Goal: Task Accomplishment & Management: Manage account settings

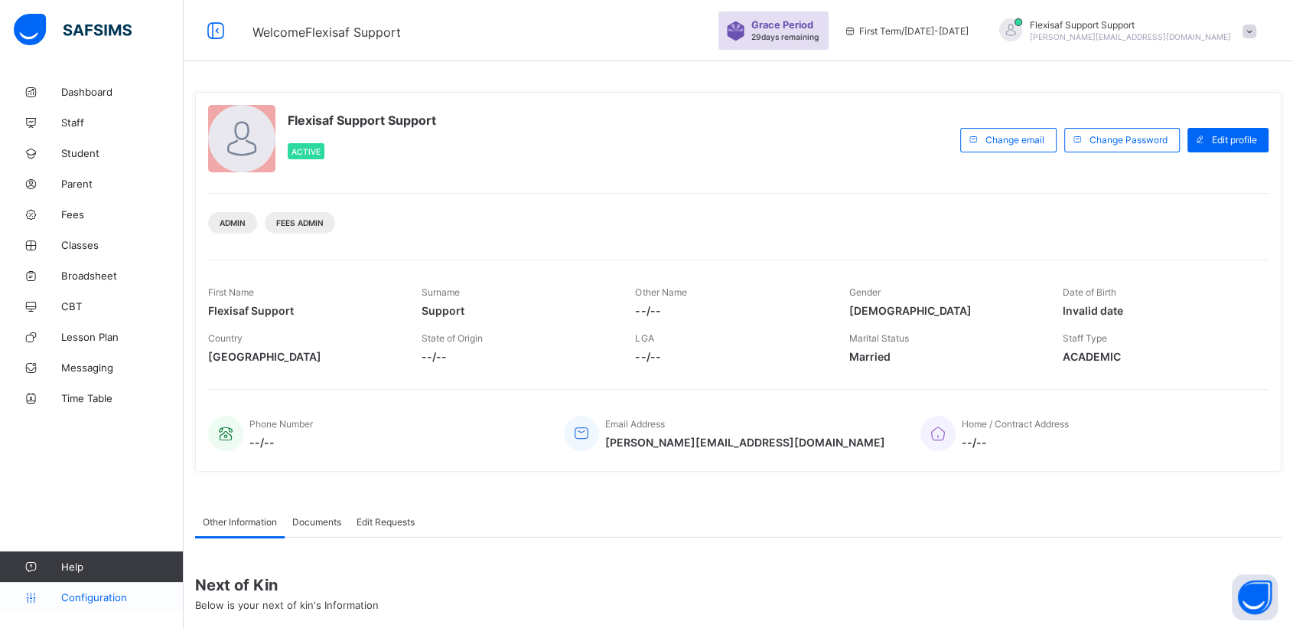
click at [86, 596] on span "Configuration" at bounding box center [122, 597] width 122 height 12
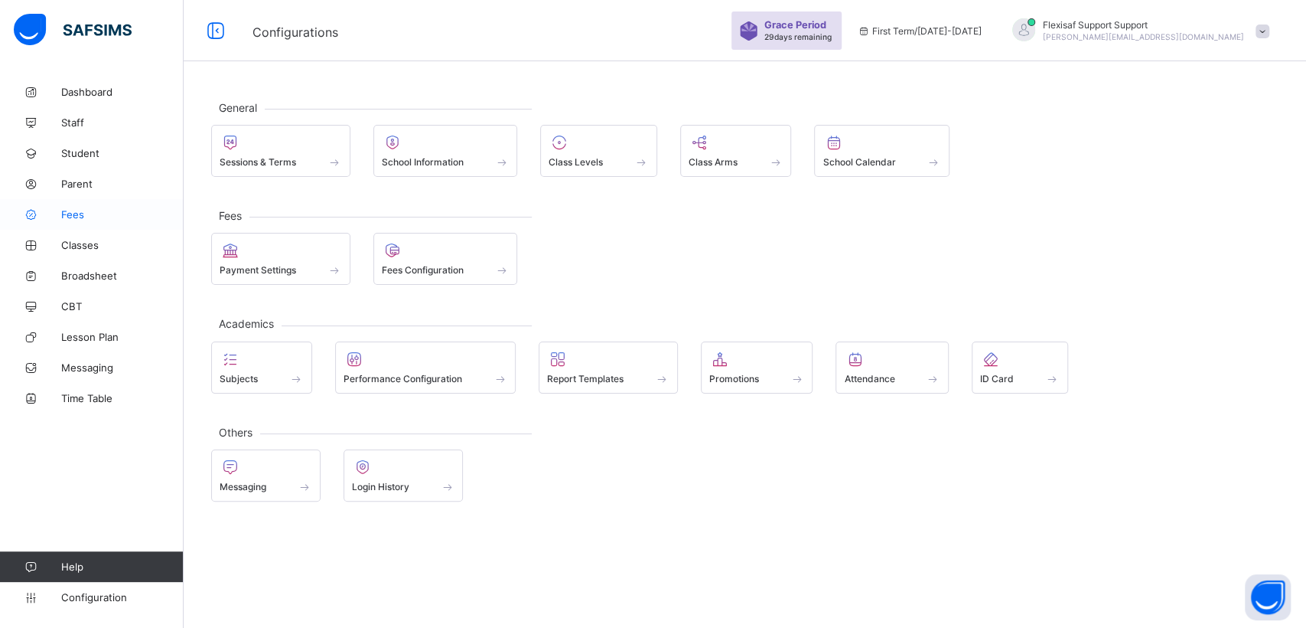
click at [90, 210] on span "Fees" at bounding box center [122, 214] width 122 height 12
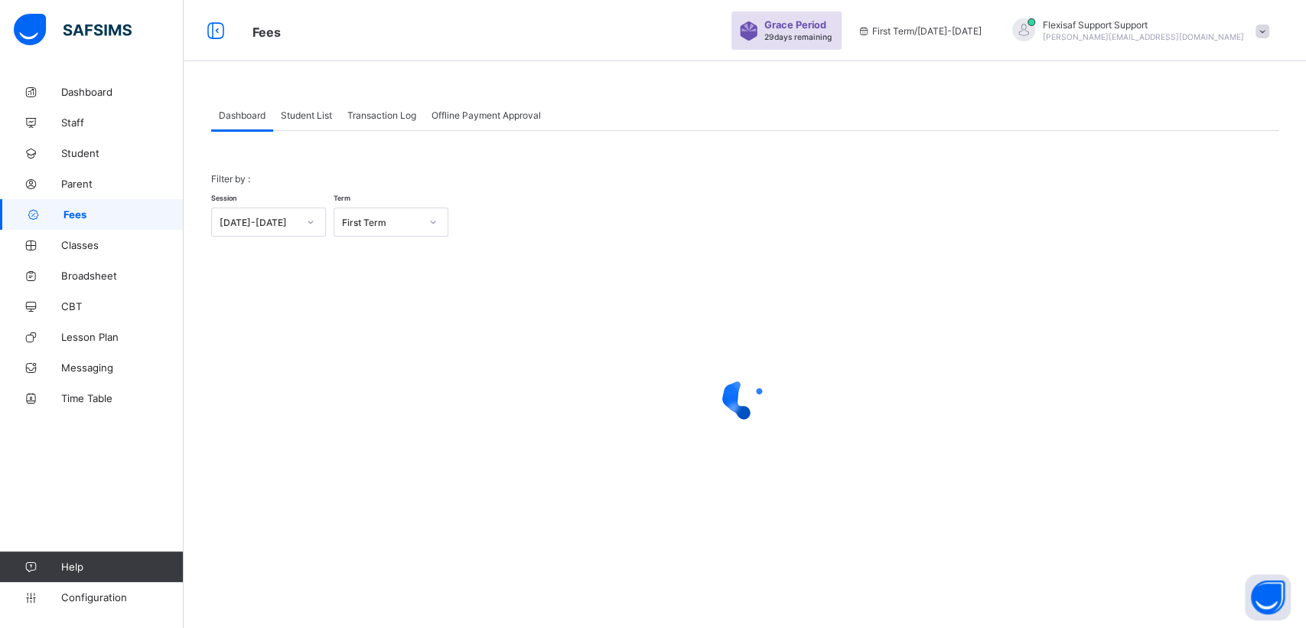
click at [303, 115] on span "Student List" at bounding box center [306, 114] width 51 height 11
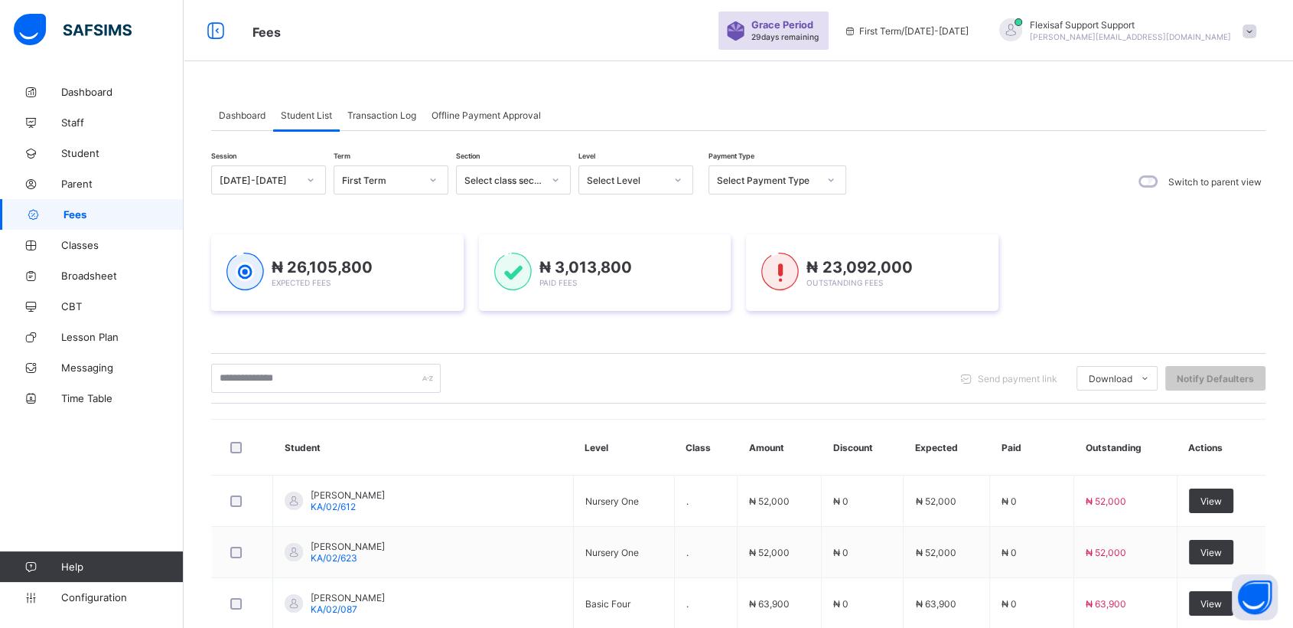
click at [72, 210] on span "Fees" at bounding box center [124, 214] width 120 height 12
click at [73, 155] on span "Student" at bounding box center [122, 153] width 122 height 12
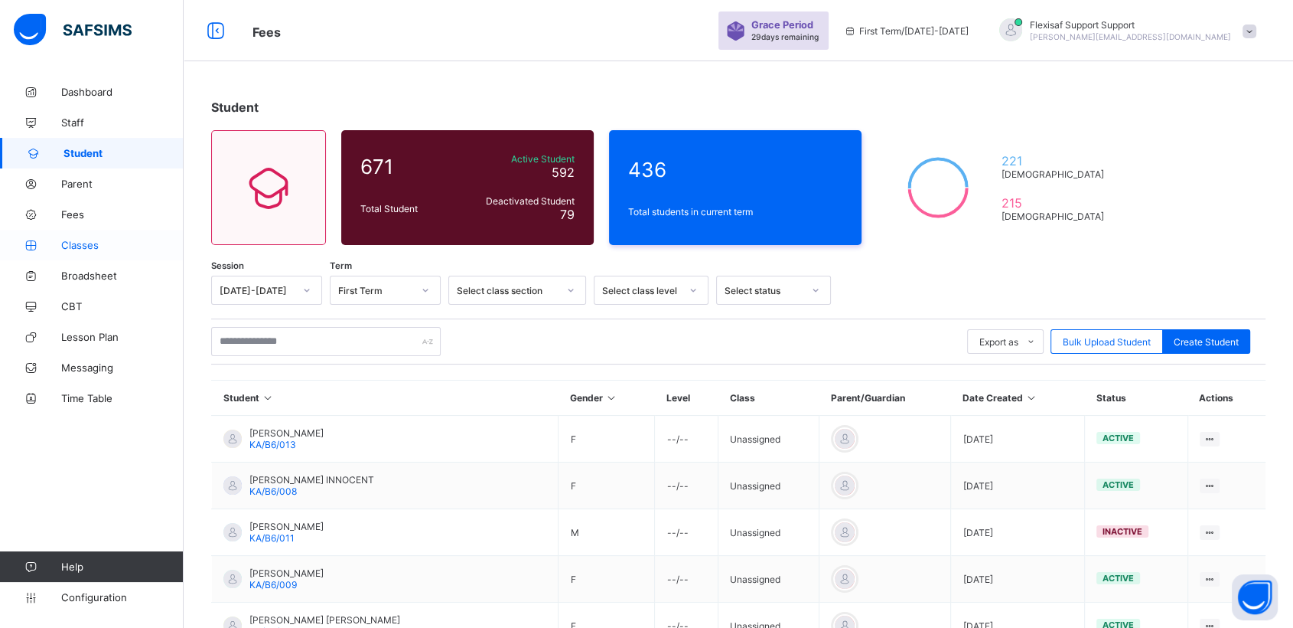
click at [61, 247] on span "Classes" at bounding box center [122, 245] width 122 height 12
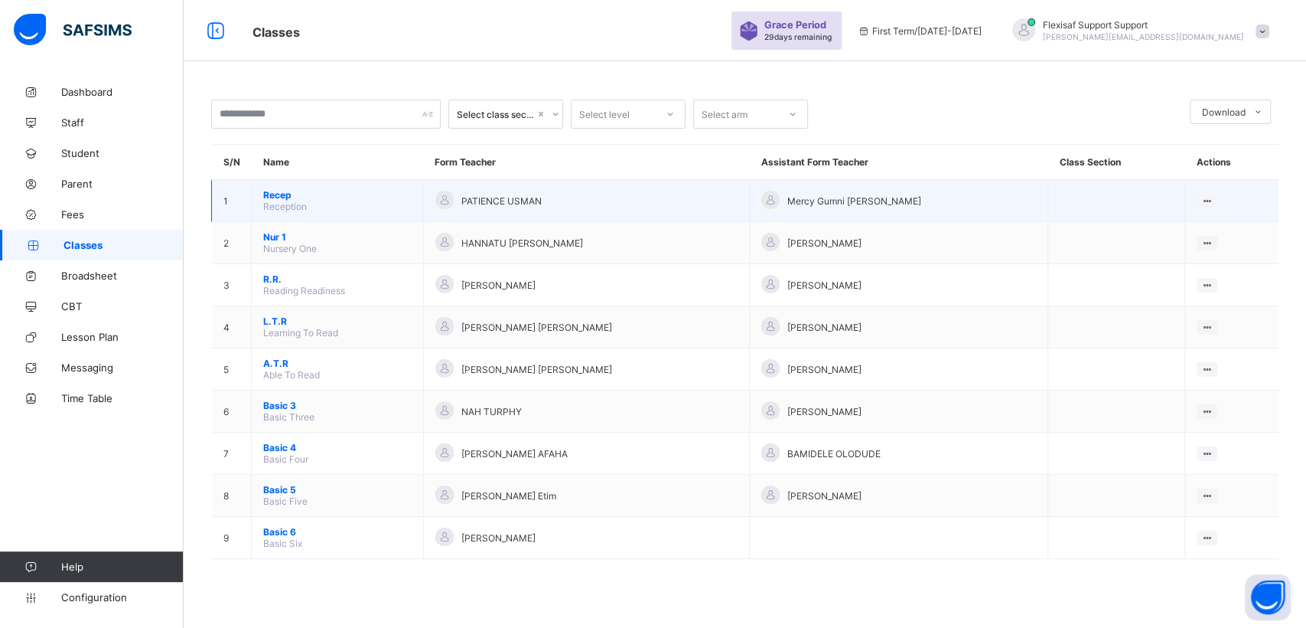
click at [278, 197] on span "Recep" at bounding box center [337, 194] width 148 height 11
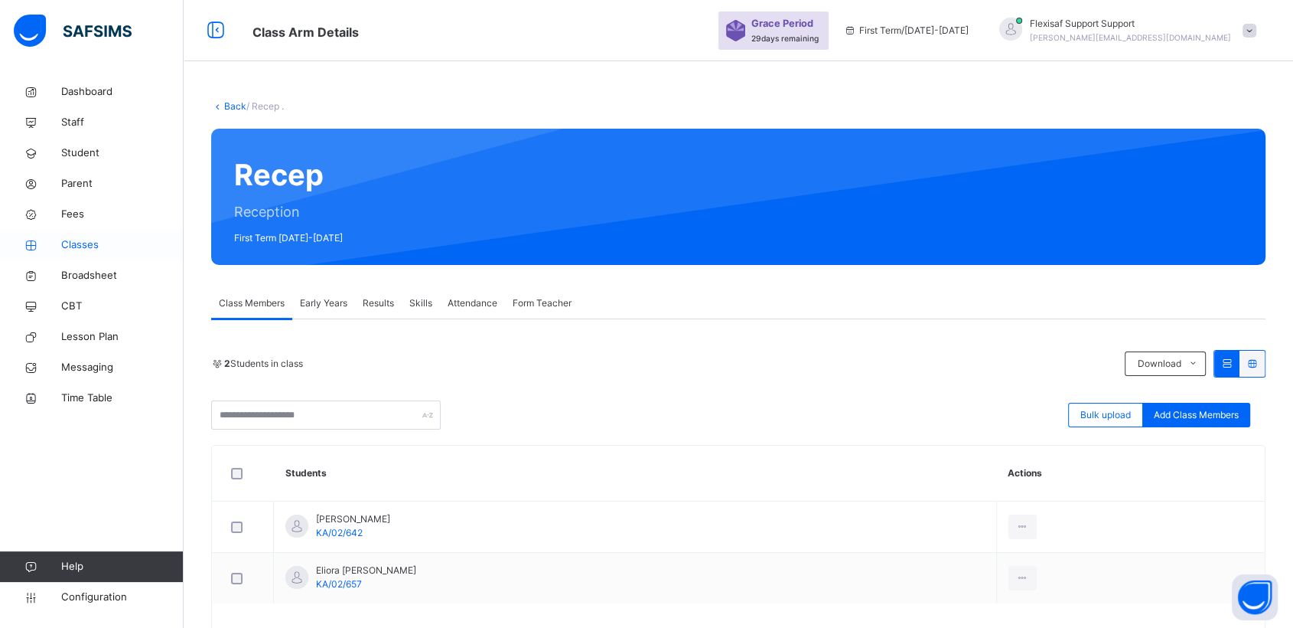
click at [83, 246] on span "Classes" at bounding box center [122, 244] width 122 height 15
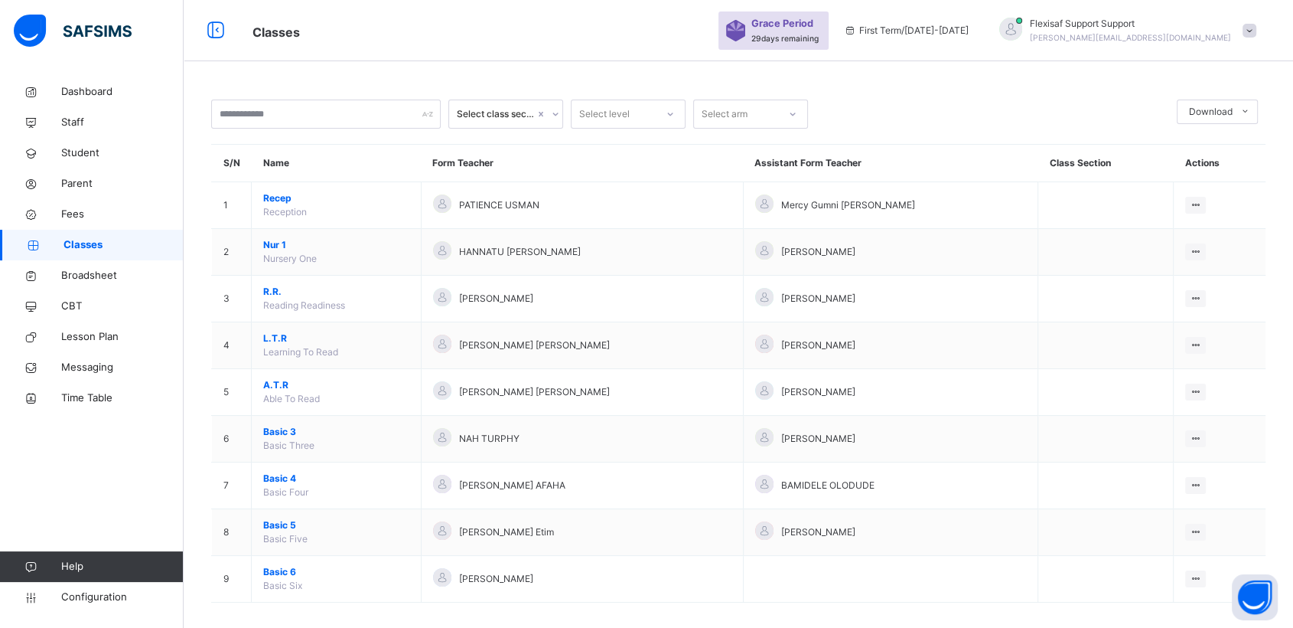
scroll to position [12, 0]
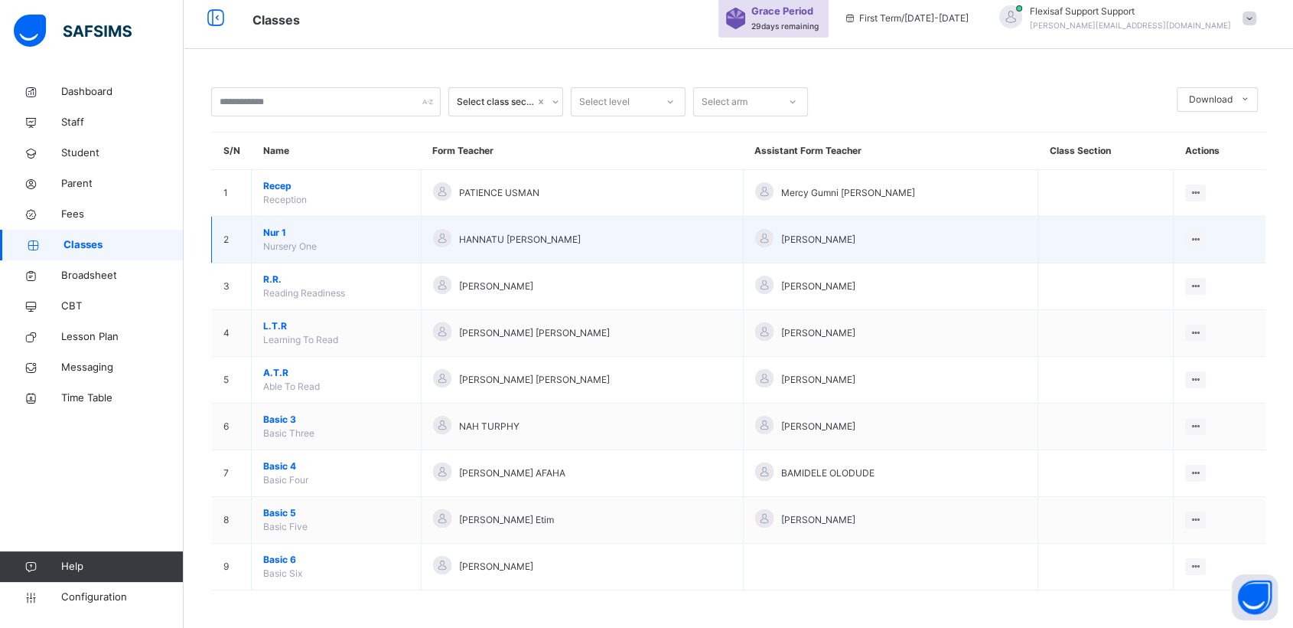
click at [272, 234] on span "Nur 1" at bounding box center [336, 233] width 146 height 14
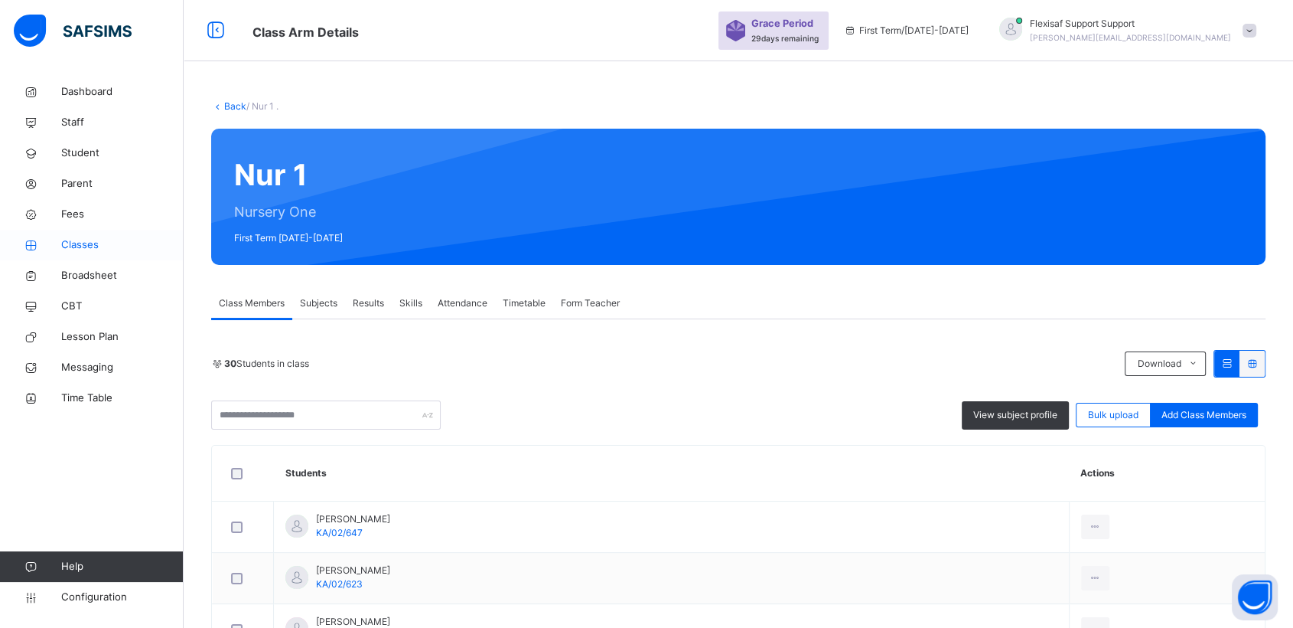
click at [73, 246] on span "Classes" at bounding box center [122, 244] width 122 height 15
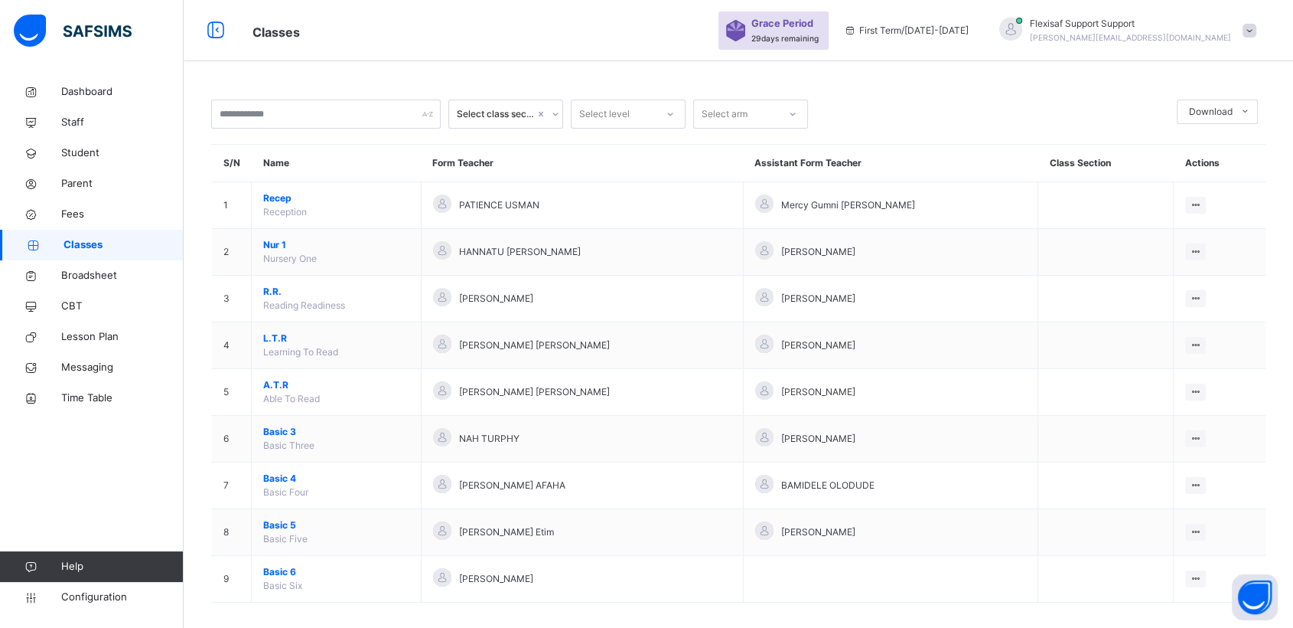
scroll to position [12, 0]
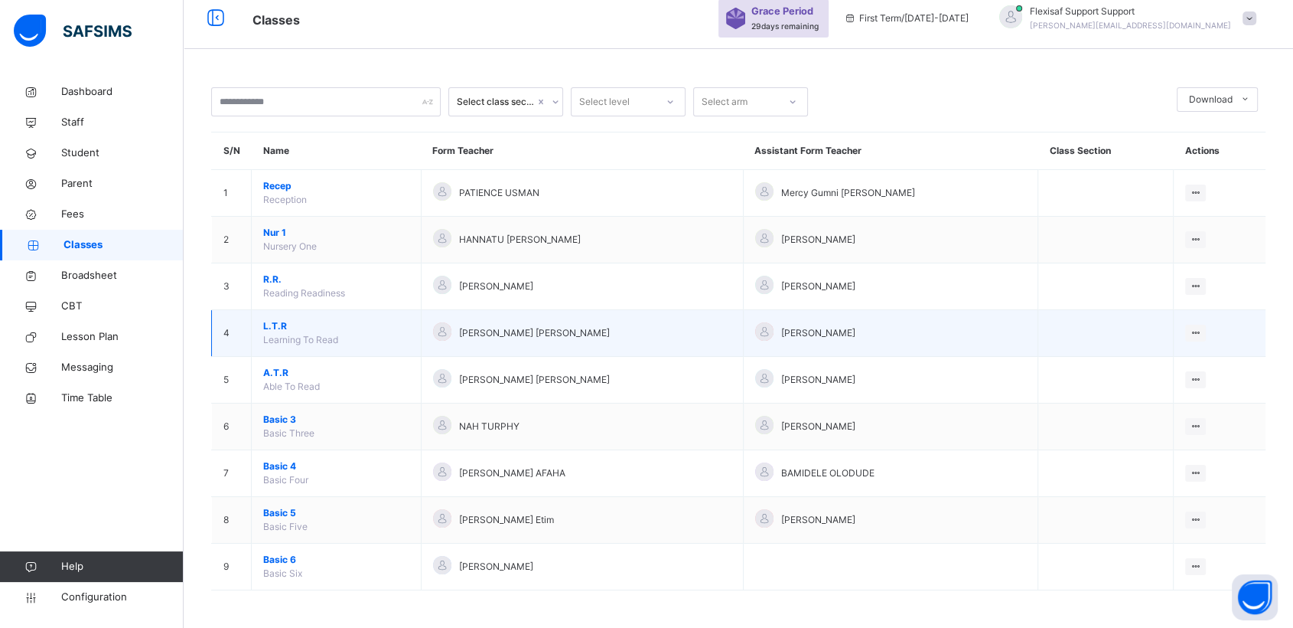
click at [271, 327] on span "L.T.R" at bounding box center [336, 326] width 146 height 14
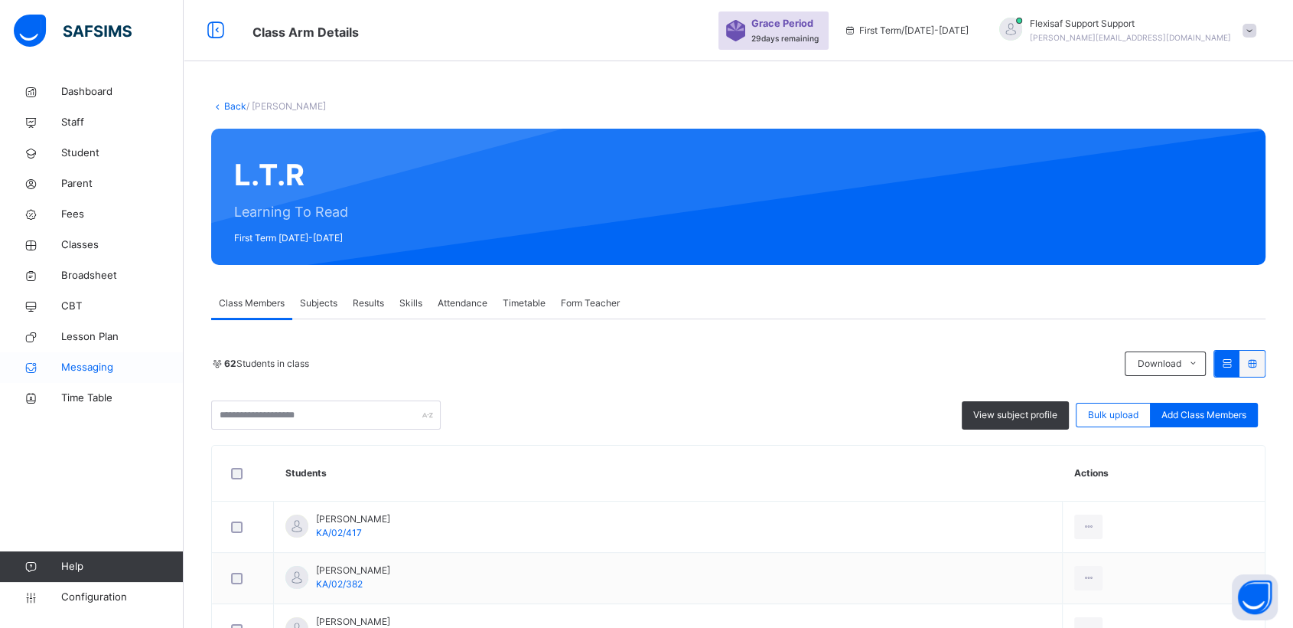
click at [74, 365] on span "Messaging" at bounding box center [122, 367] width 122 height 15
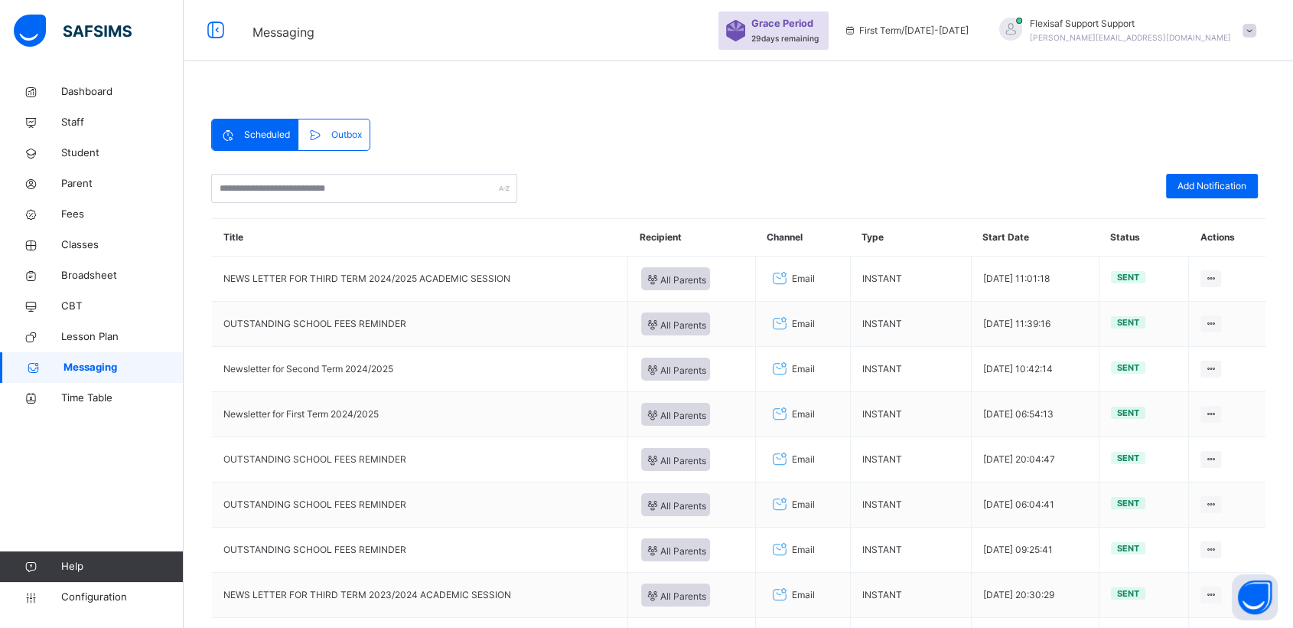
scroll to position [214, 0]
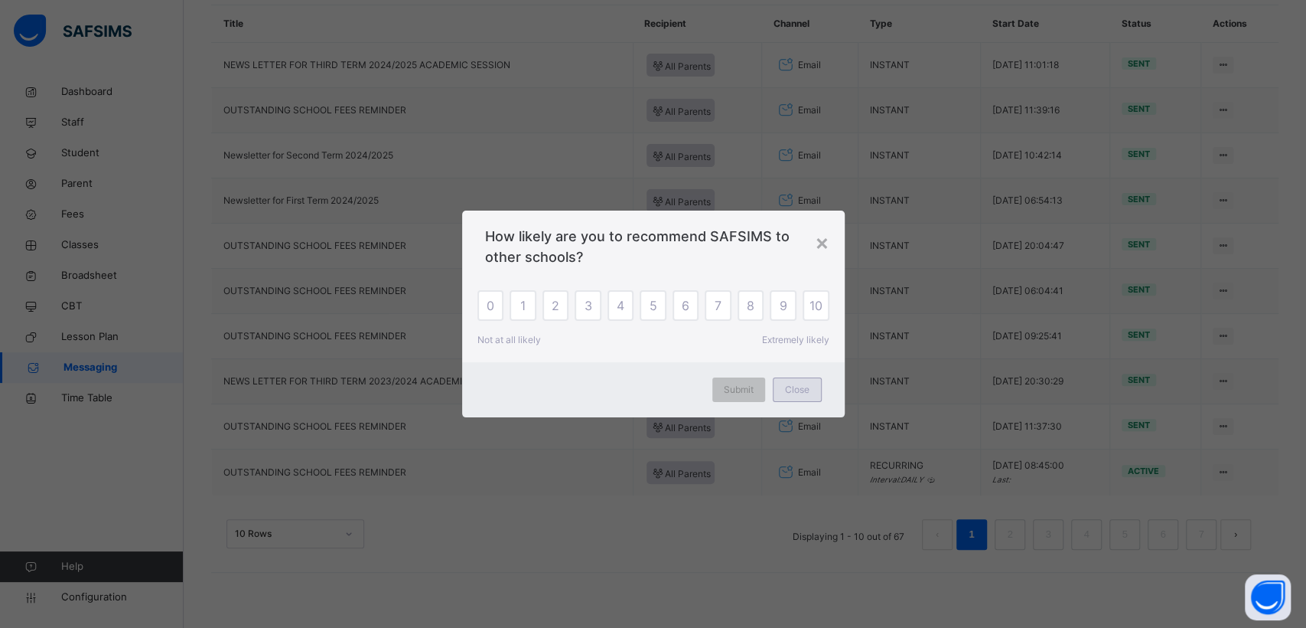
click at [783, 393] on div "Close" at bounding box center [797, 389] width 49 height 24
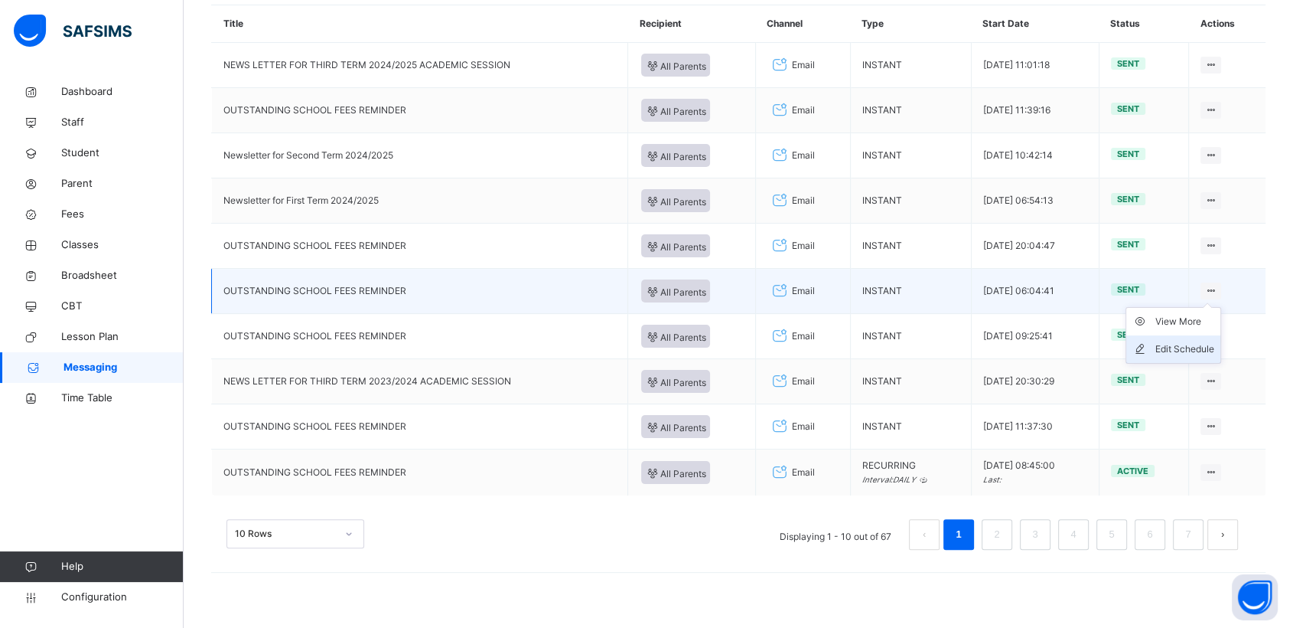
click at [1176, 342] on div "Edit Schedule" at bounding box center [1185, 348] width 59 height 15
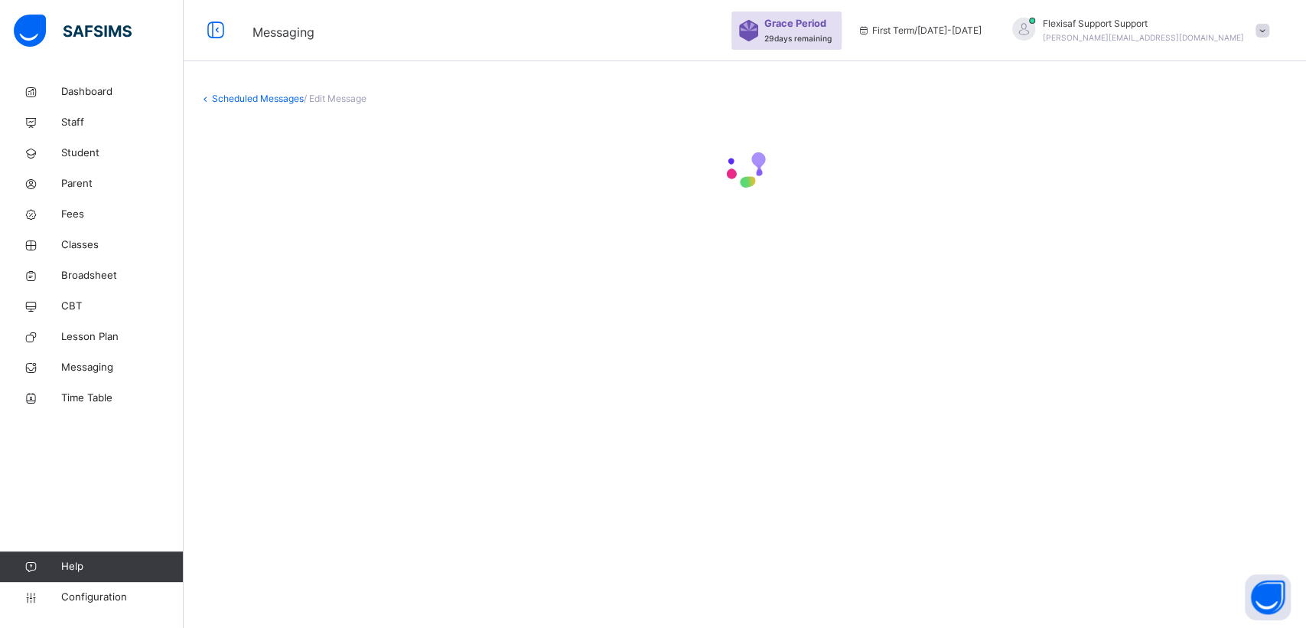
select select "*"
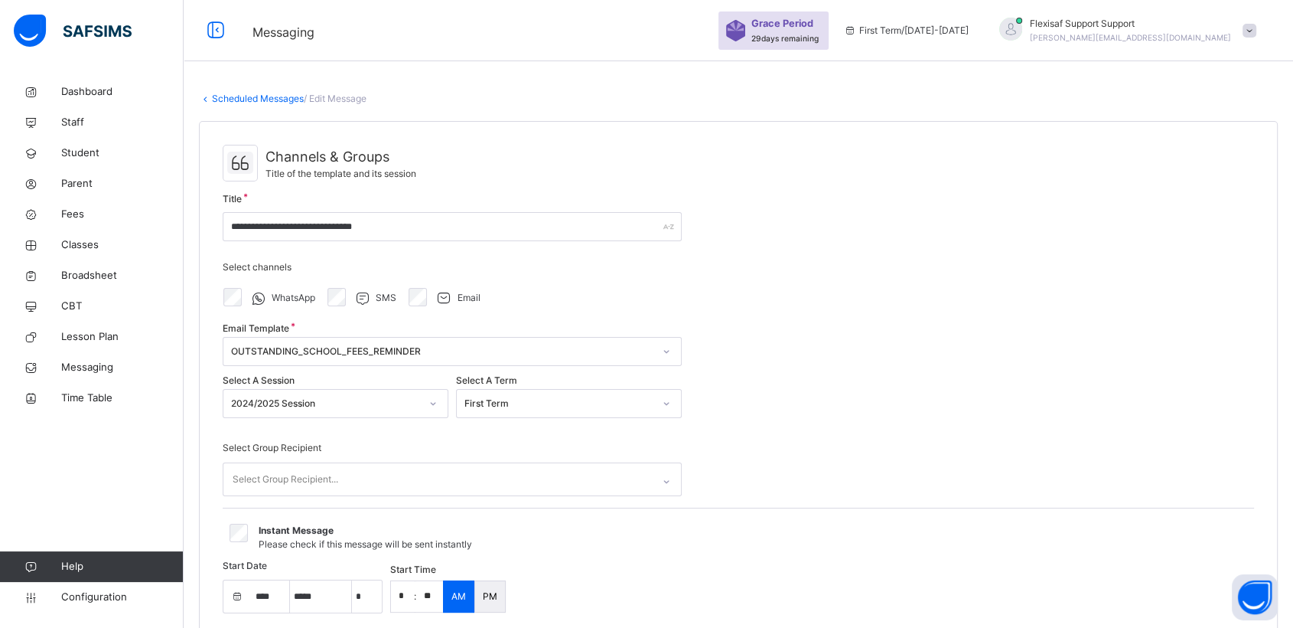
select select "****"
select select "*"
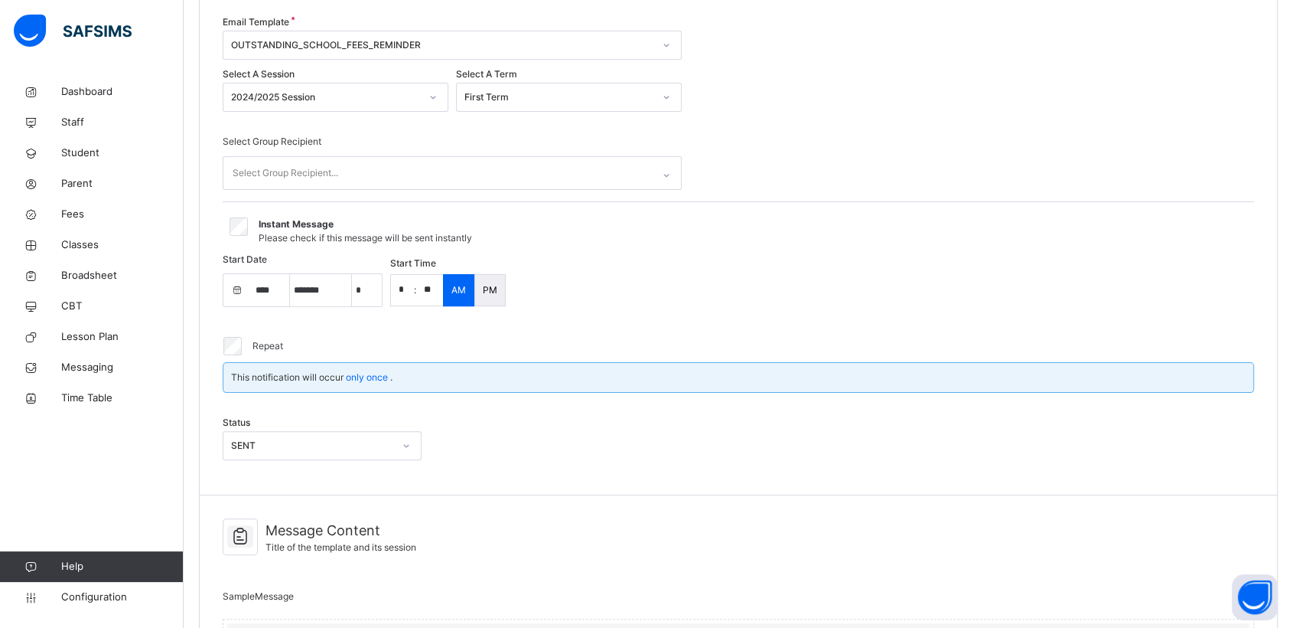
scroll to position [311, 0]
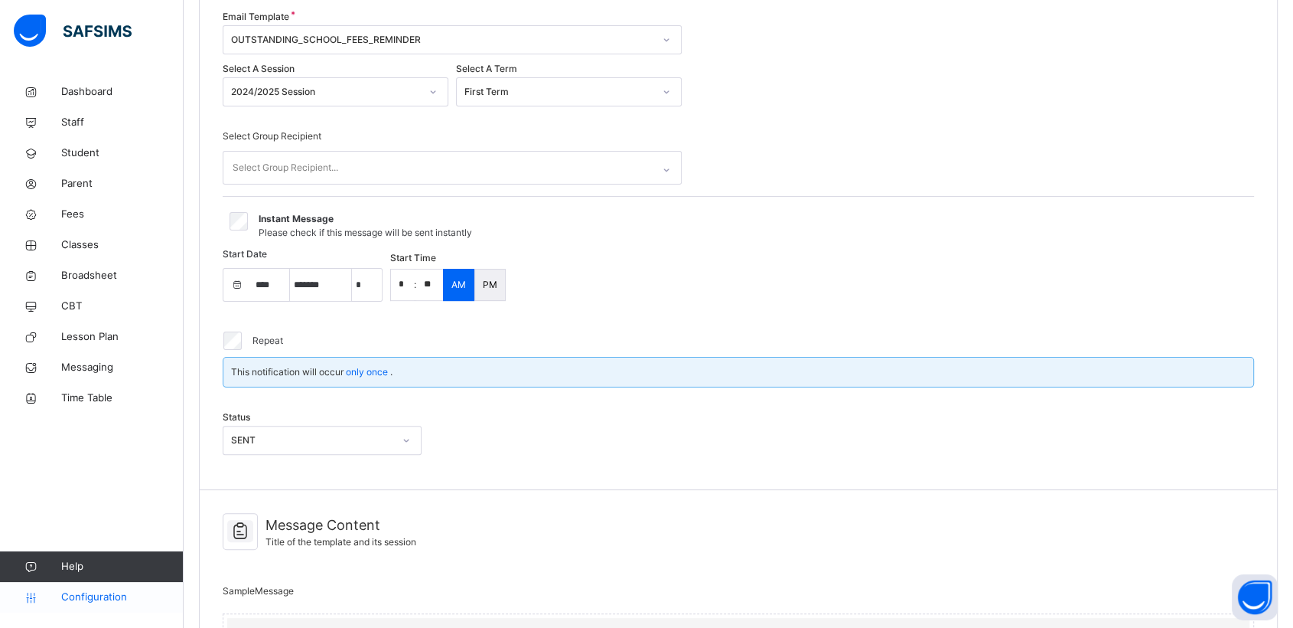
click at [86, 593] on span "Configuration" at bounding box center [122, 596] width 122 height 15
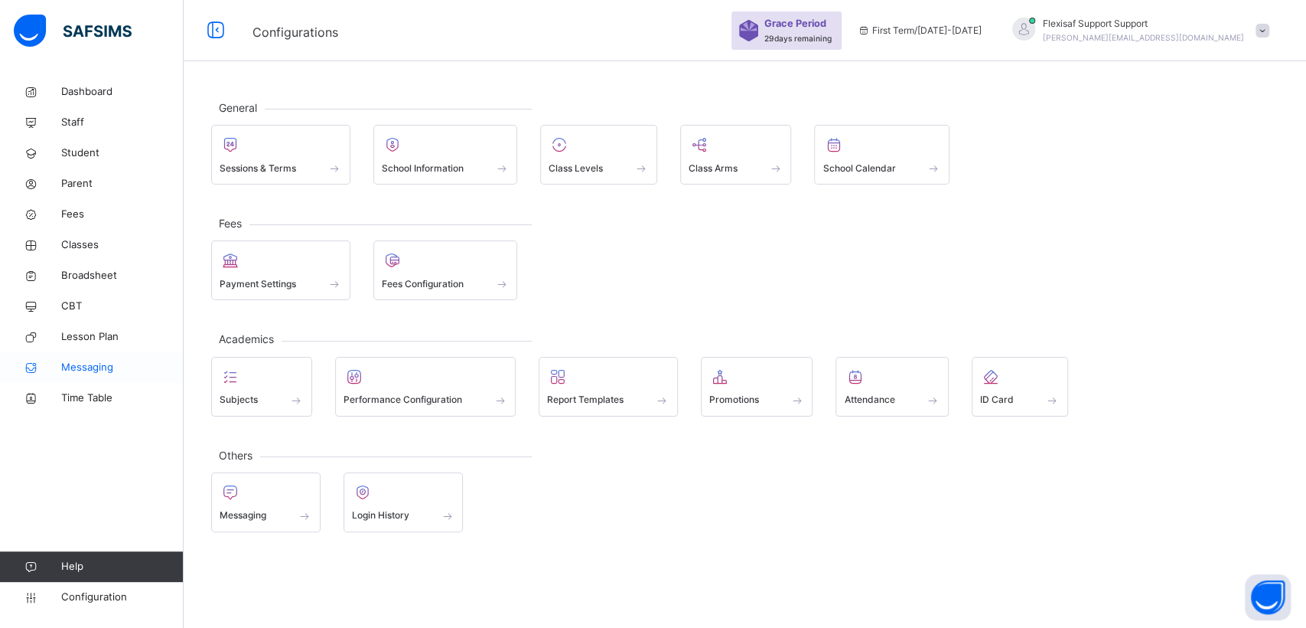
click at [92, 363] on span "Messaging" at bounding box center [122, 367] width 122 height 15
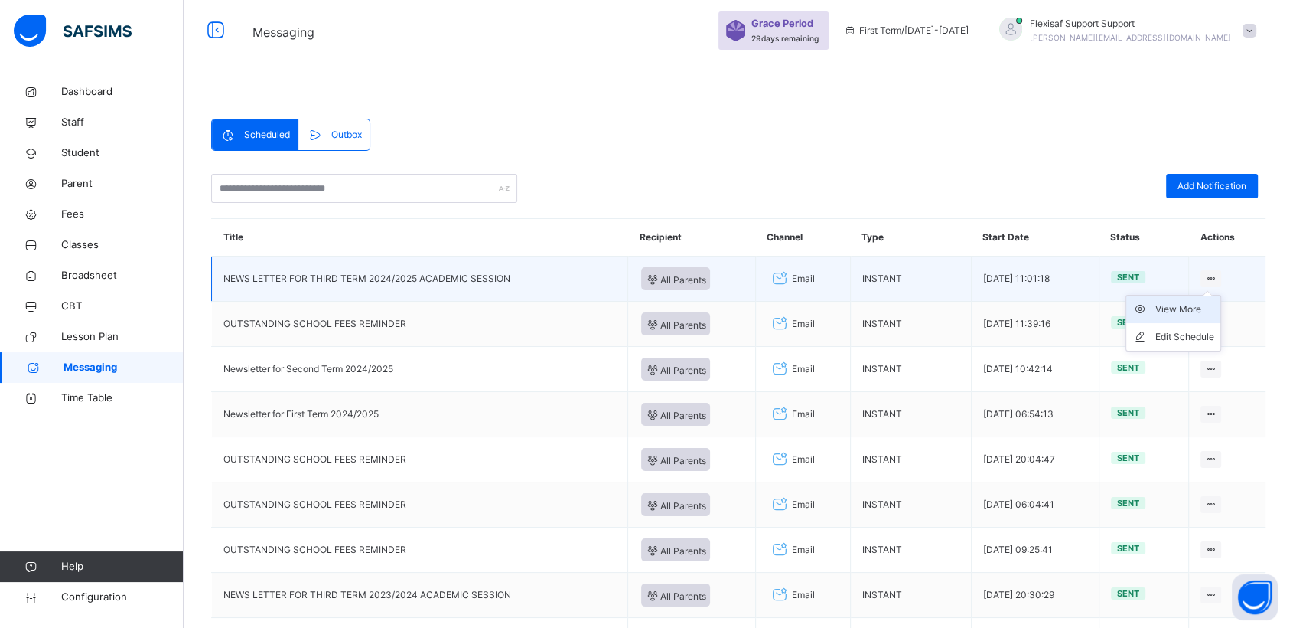
click at [1182, 310] on div "View More" at bounding box center [1185, 309] width 59 height 15
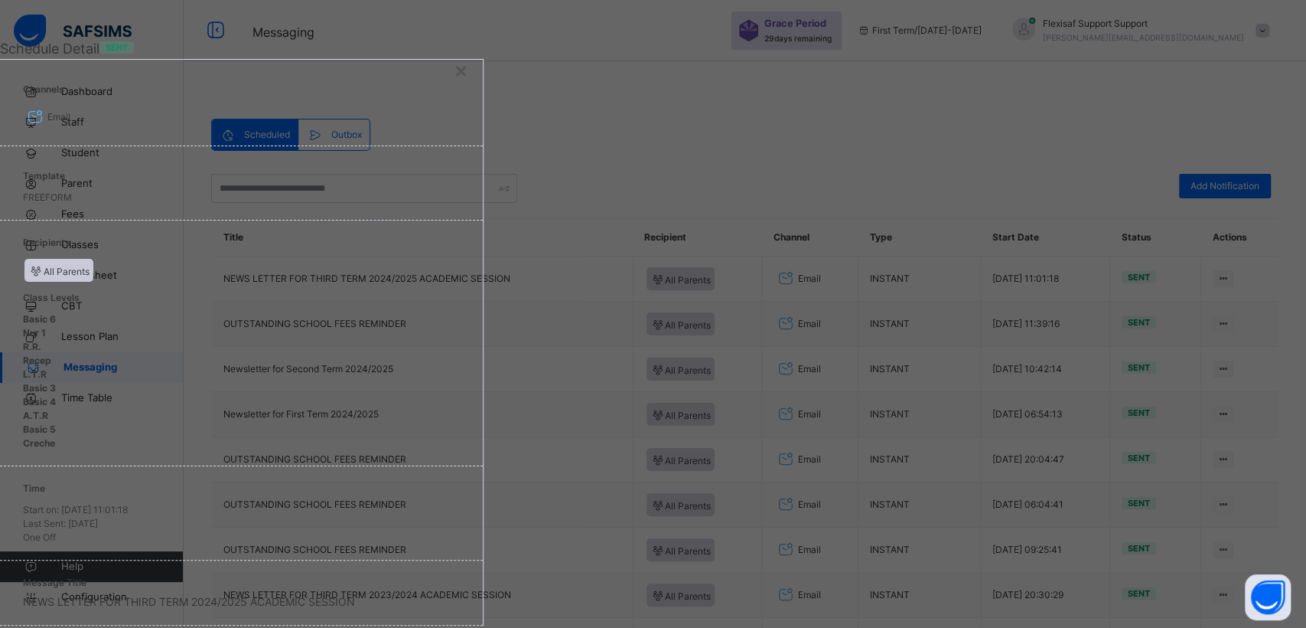
click at [90, 279] on span "All Parents" at bounding box center [58, 270] width 61 height 16
click at [247, 204] on div "FREEFORM" at bounding box center [241, 198] width 437 height 14
click at [70, 124] on span "Email" at bounding box center [58, 117] width 23 height 14
click at [290, 503] on div "Start on: 2025-08-02 11:01:18" at bounding box center [241, 510] width 437 height 14
click at [383, 466] on div "Time Start on: 2025-08-02 11:01:18 Last Sent: 2025-08-02 One Off" at bounding box center [241, 513] width 483 height 94
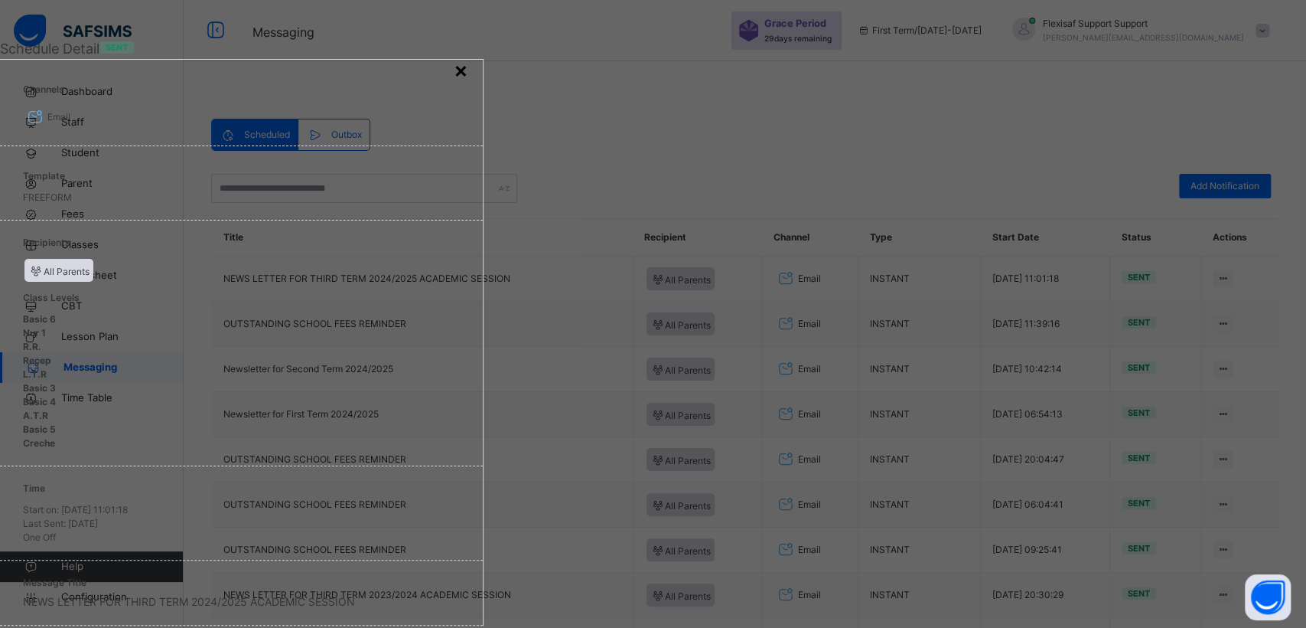
click at [468, 70] on div "×" at bounding box center [461, 70] width 15 height 32
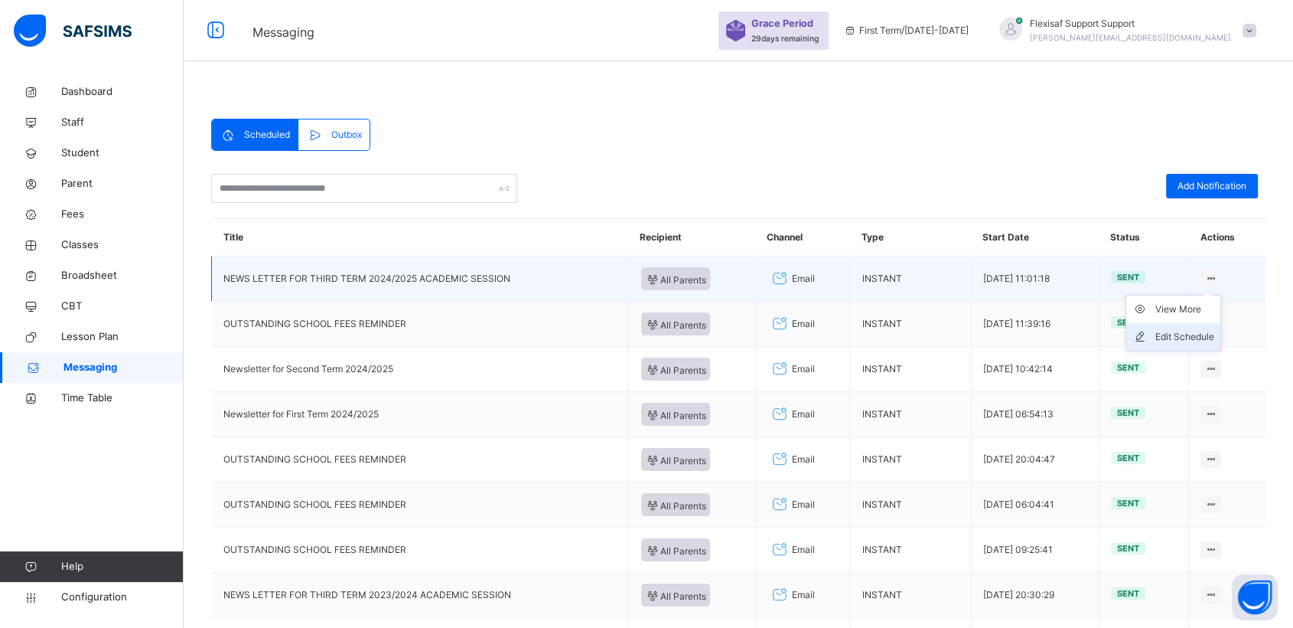
click at [1179, 337] on div "Edit Schedule" at bounding box center [1185, 336] width 59 height 15
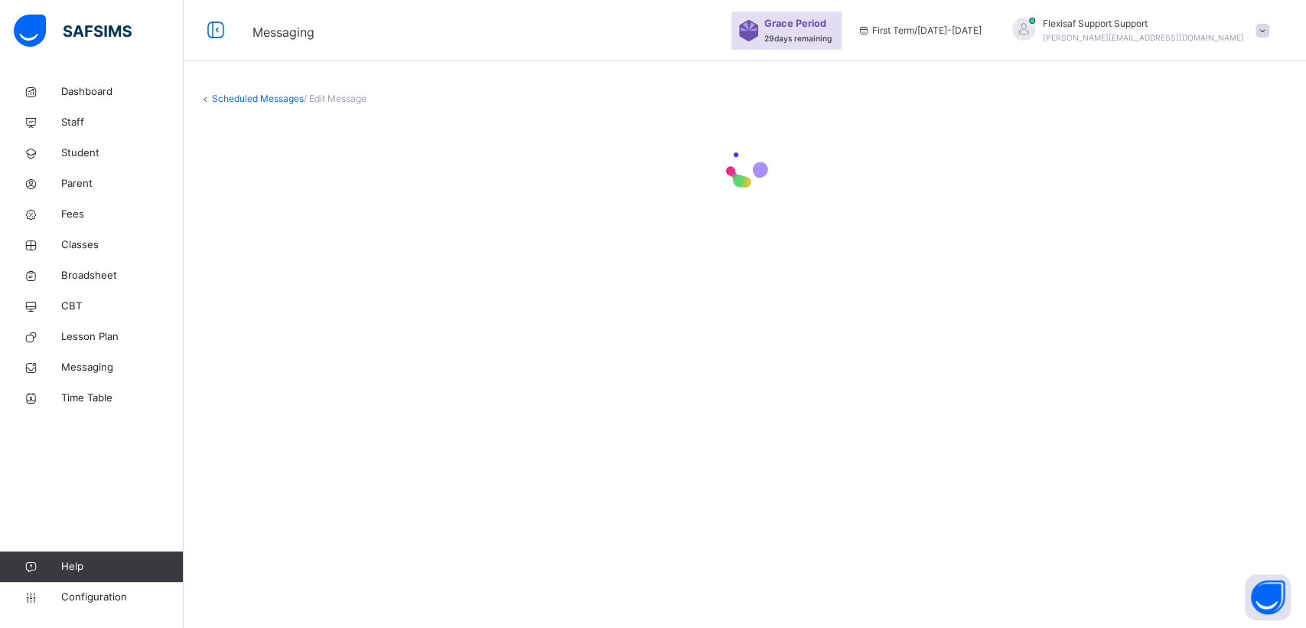
select select "*"
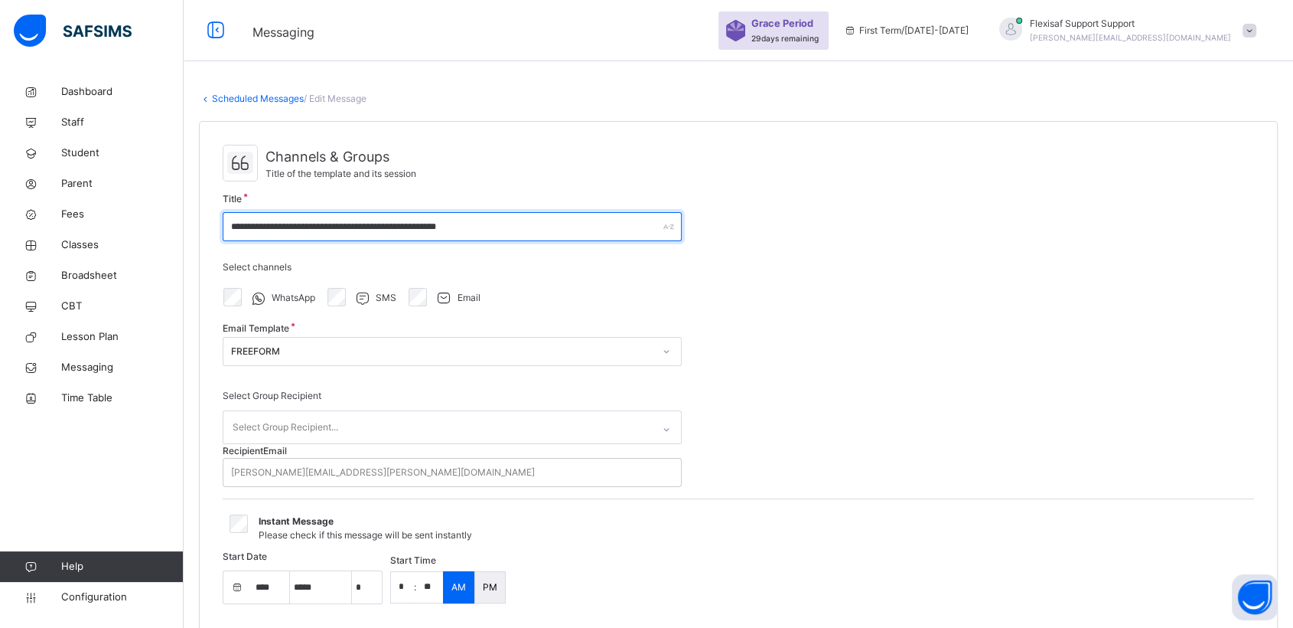
click at [522, 228] on input "**********" at bounding box center [452, 226] width 459 height 29
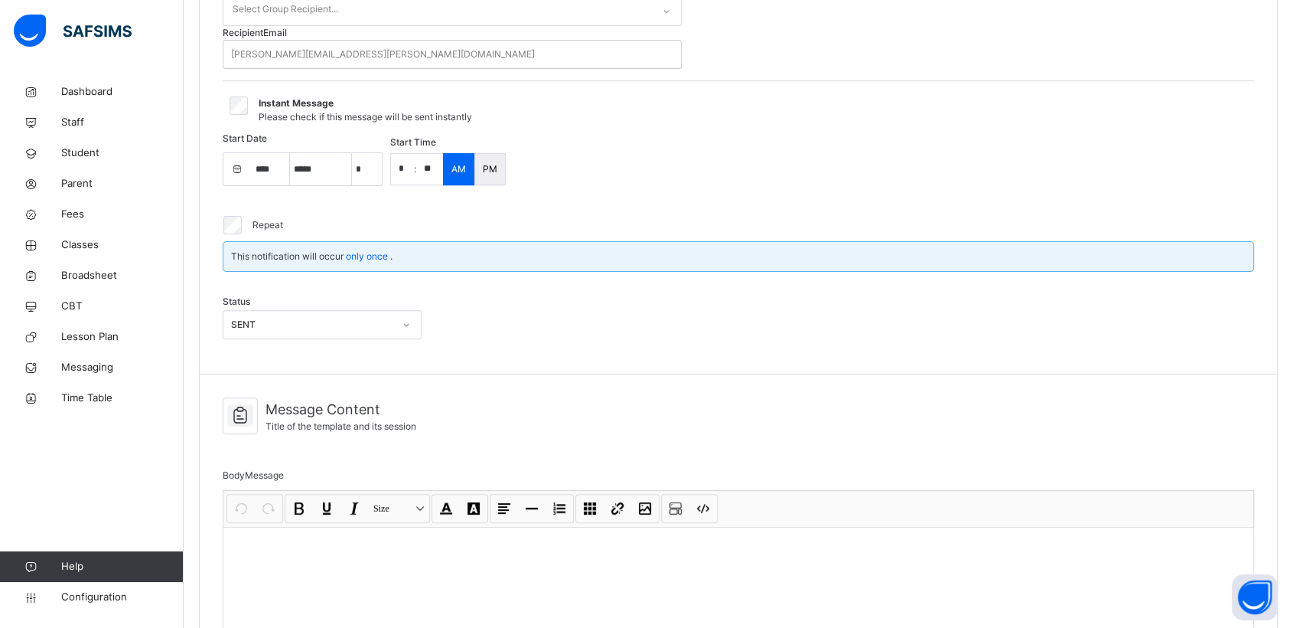
scroll to position [360, 0]
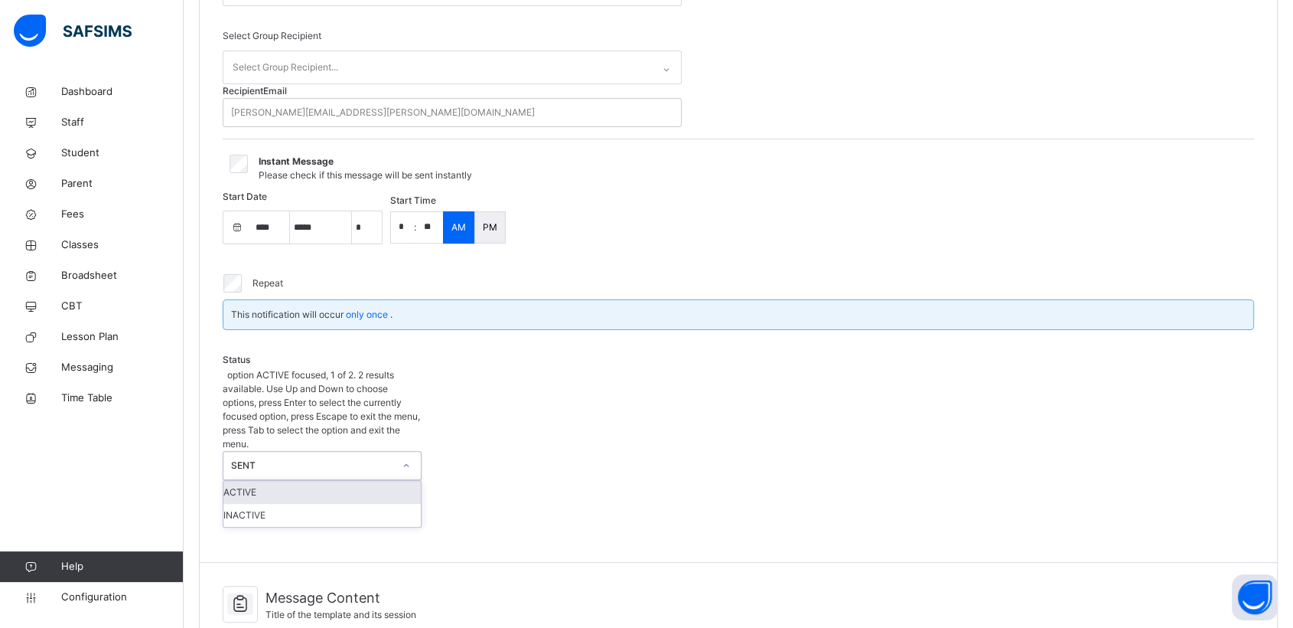
click at [413, 453] on div at bounding box center [406, 465] width 26 height 24
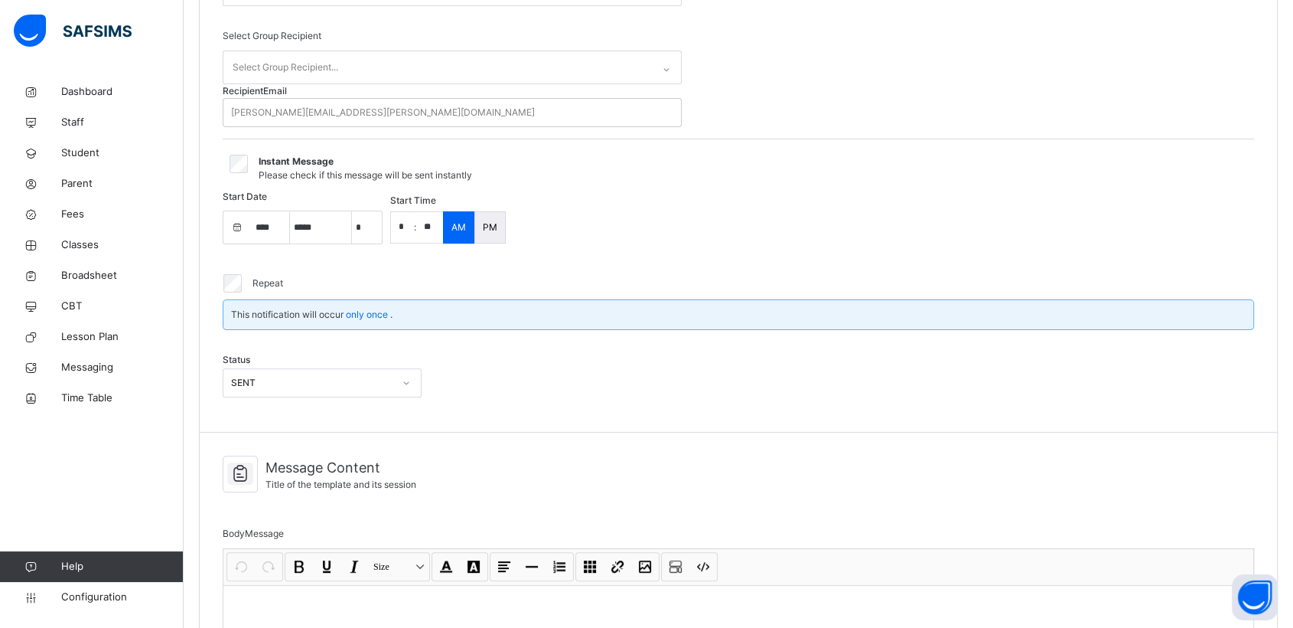
click at [545, 409] on div "Status SENT" at bounding box center [739, 374] width 1032 height 67
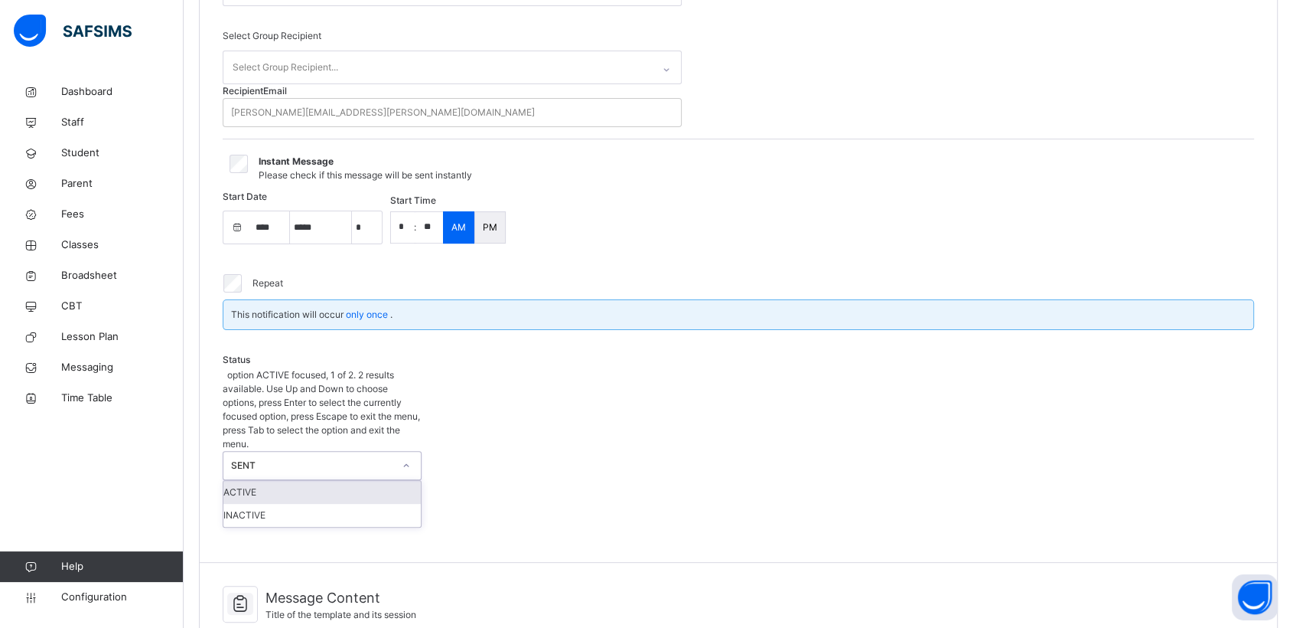
click at [384, 458] on div "SENT" at bounding box center [312, 465] width 162 height 14
click at [558, 423] on div "Status option ACTIVE focused, 1 of 2. 2 results available. Use Up and Down to c…" at bounding box center [739, 439] width 1032 height 197
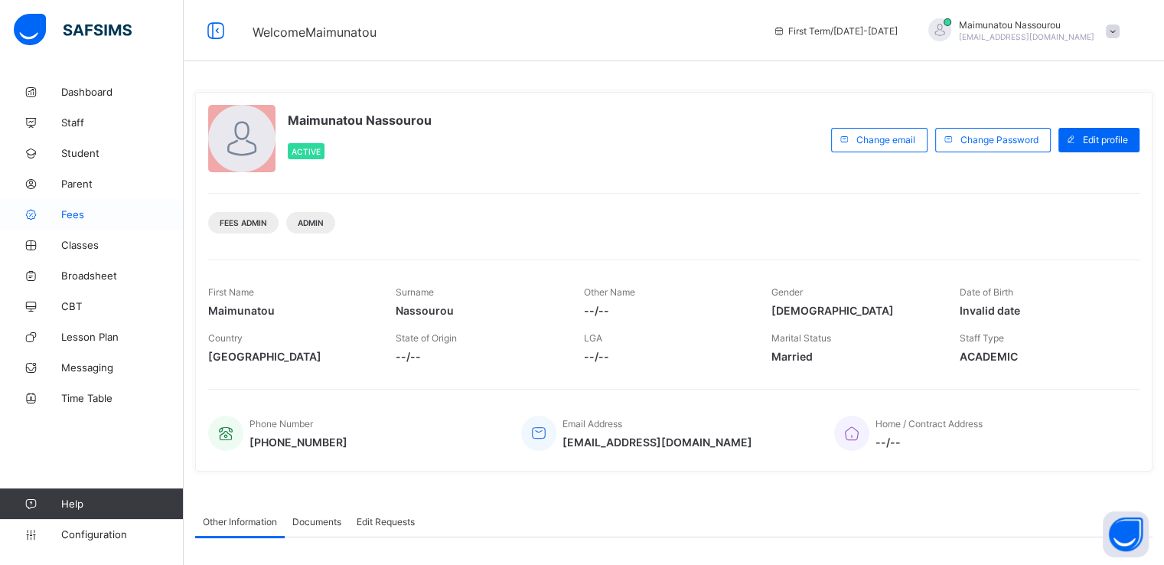
click at [67, 210] on span "Fees" at bounding box center [122, 214] width 122 height 12
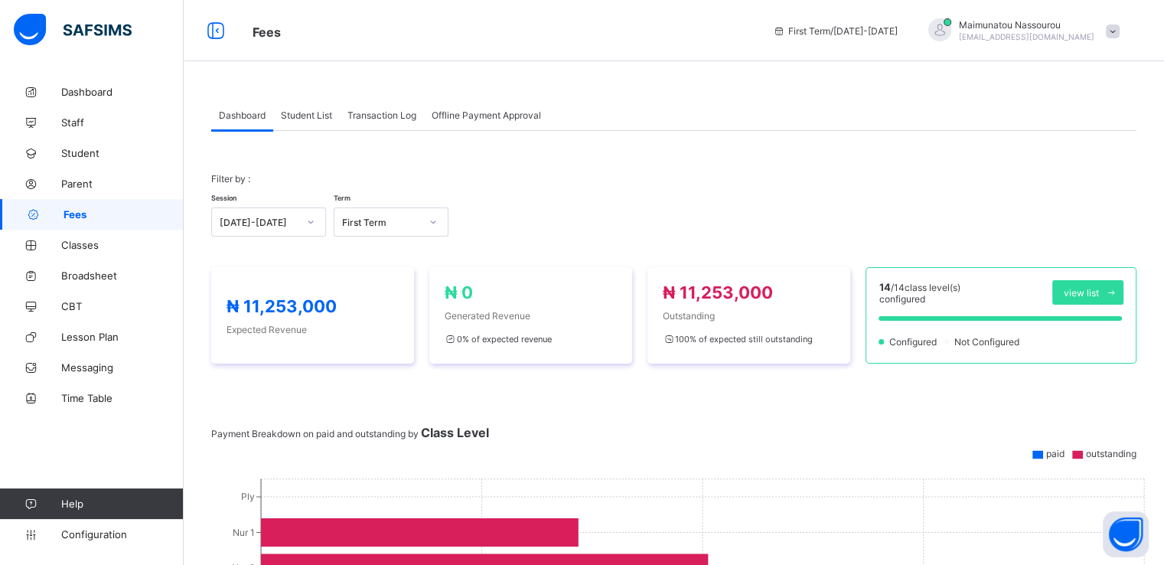
click at [315, 117] on span "Student List" at bounding box center [306, 114] width 51 height 11
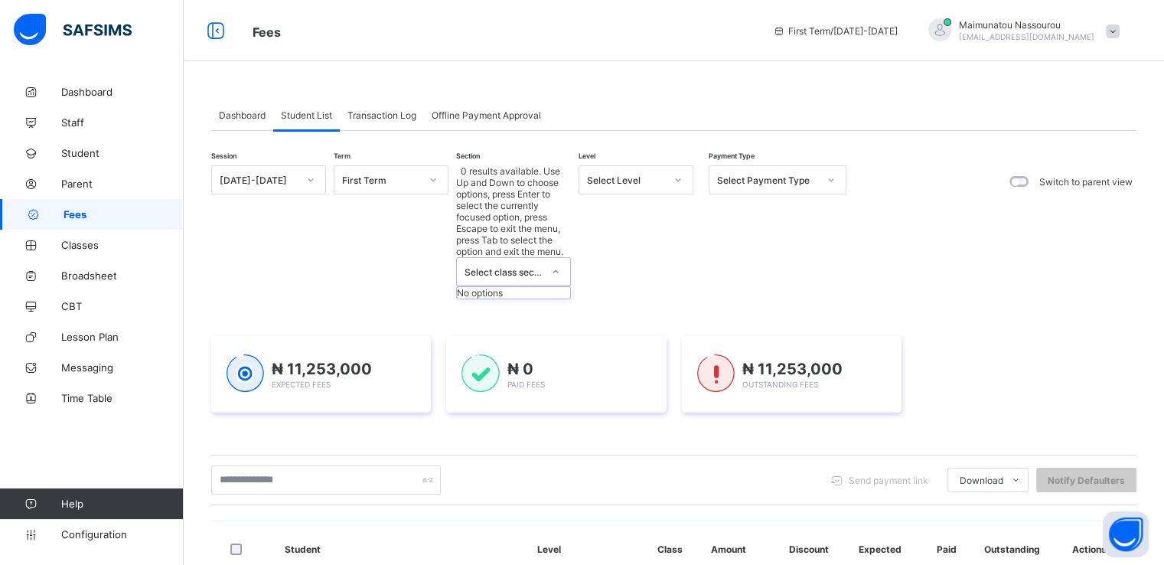
click at [533, 266] on div "Select class section" at bounding box center [504, 271] width 78 height 11
click at [631, 175] on div "Select Level" at bounding box center [626, 179] width 78 height 11
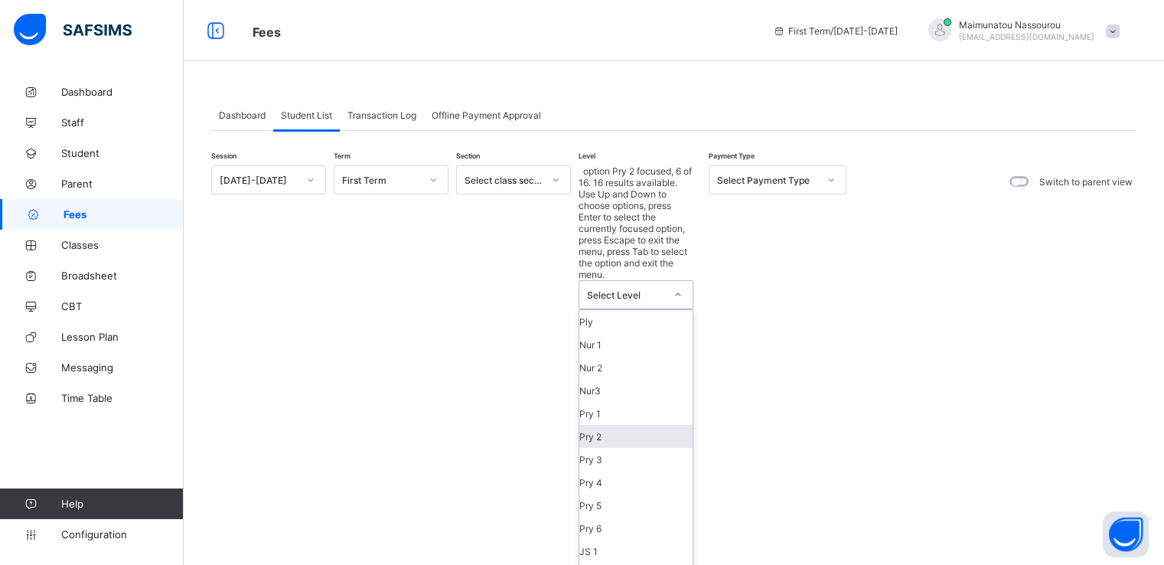
click at [601, 425] on div "Pry 2" at bounding box center [635, 436] width 113 height 23
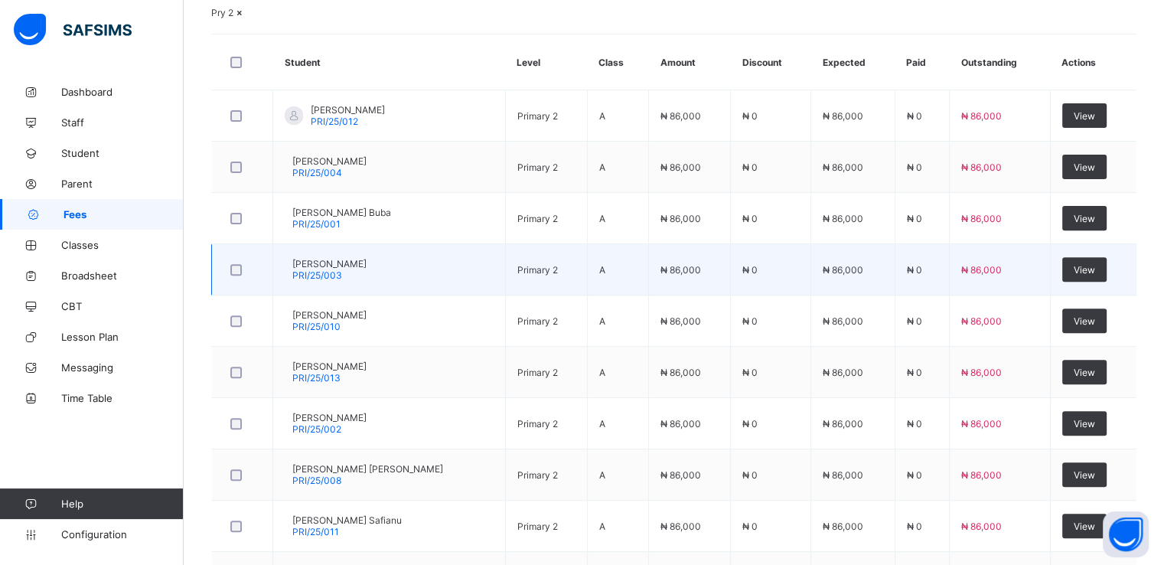
scroll to position [504, 0]
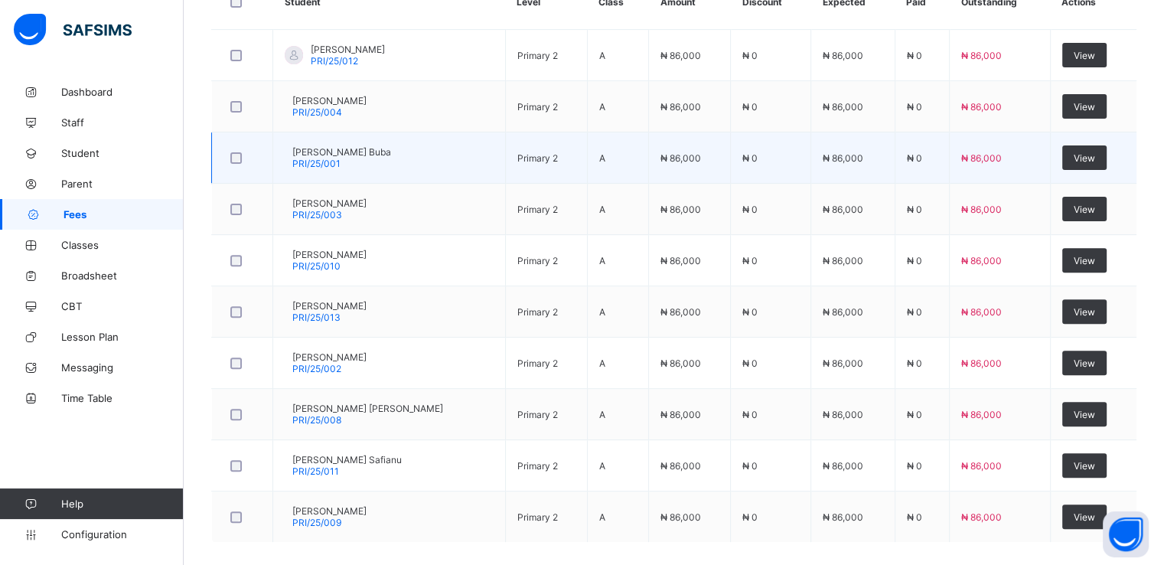
click at [326, 158] on span "Aliyu Bawuro Buba" at bounding box center [341, 151] width 99 height 11
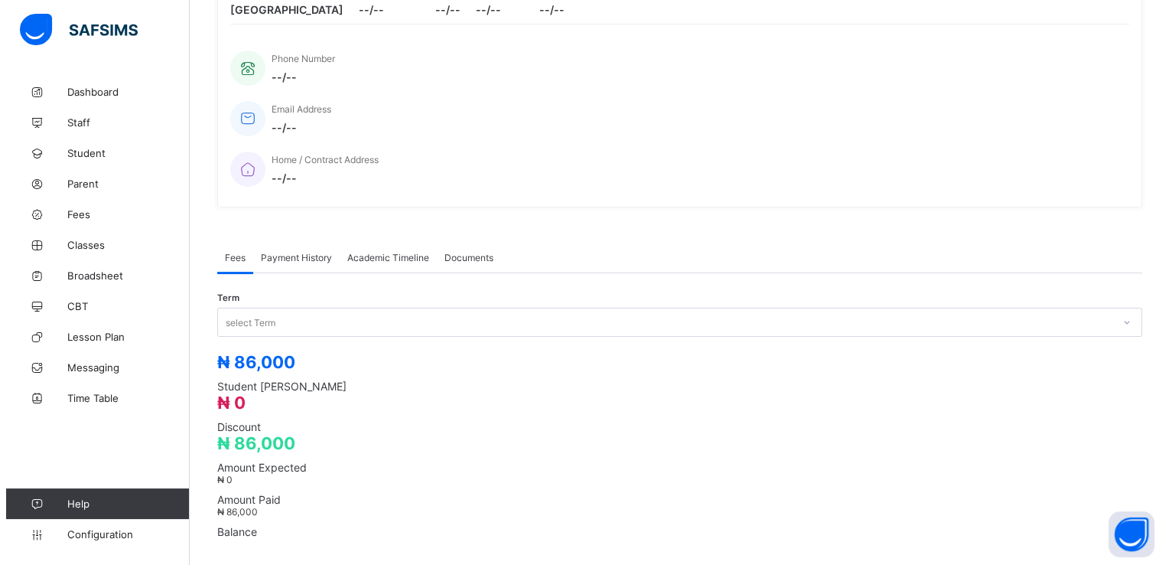
scroll to position [407, 0]
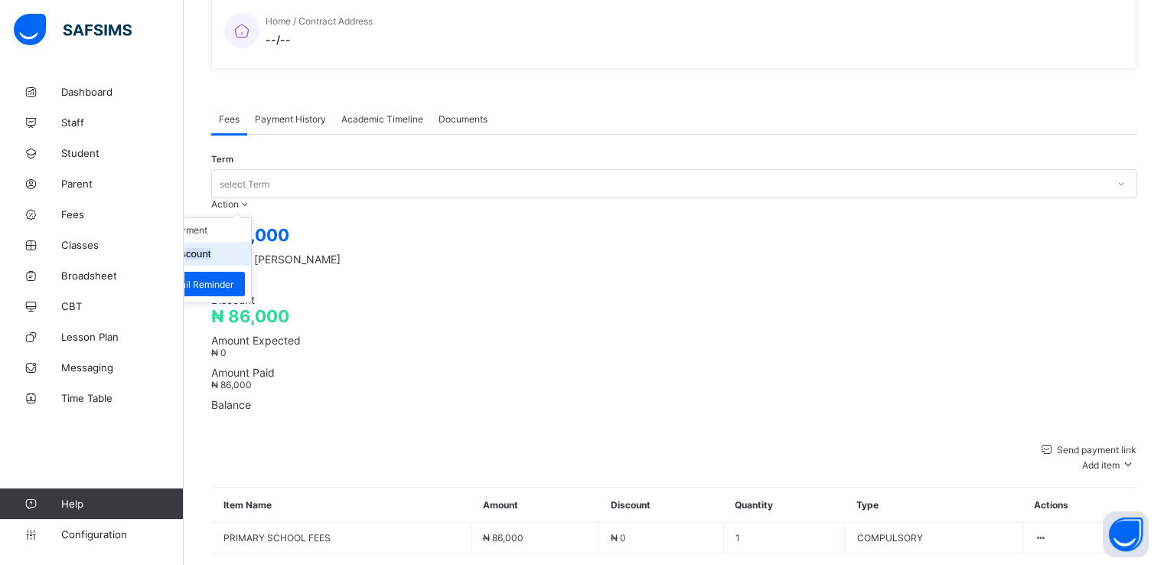
click at [211, 248] on button "Manage Discount" at bounding box center [172, 253] width 80 height 11
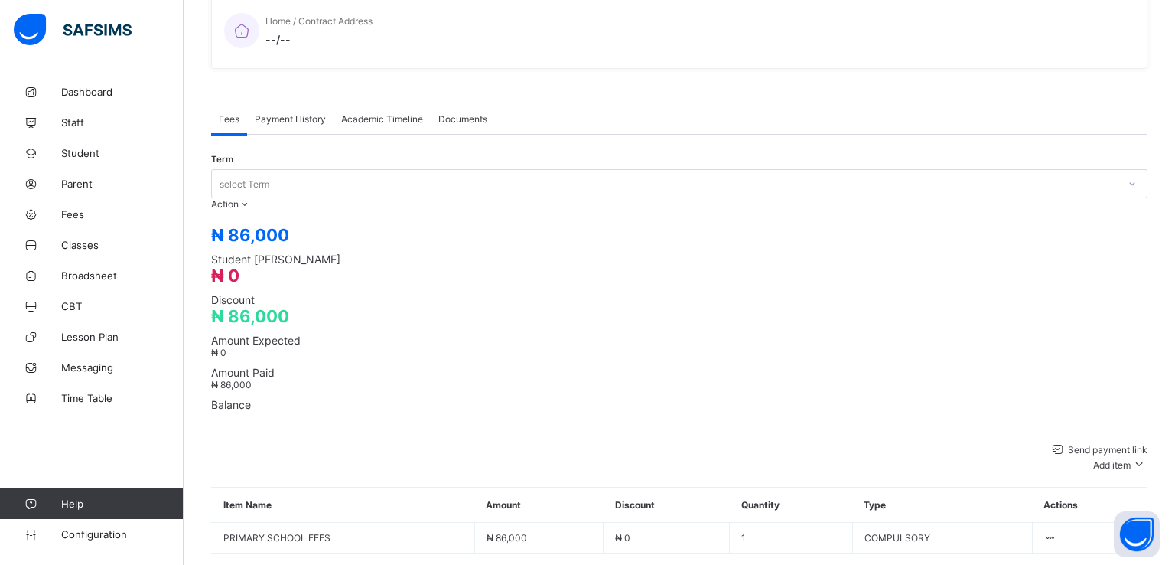
type input "*****"
type input "****"
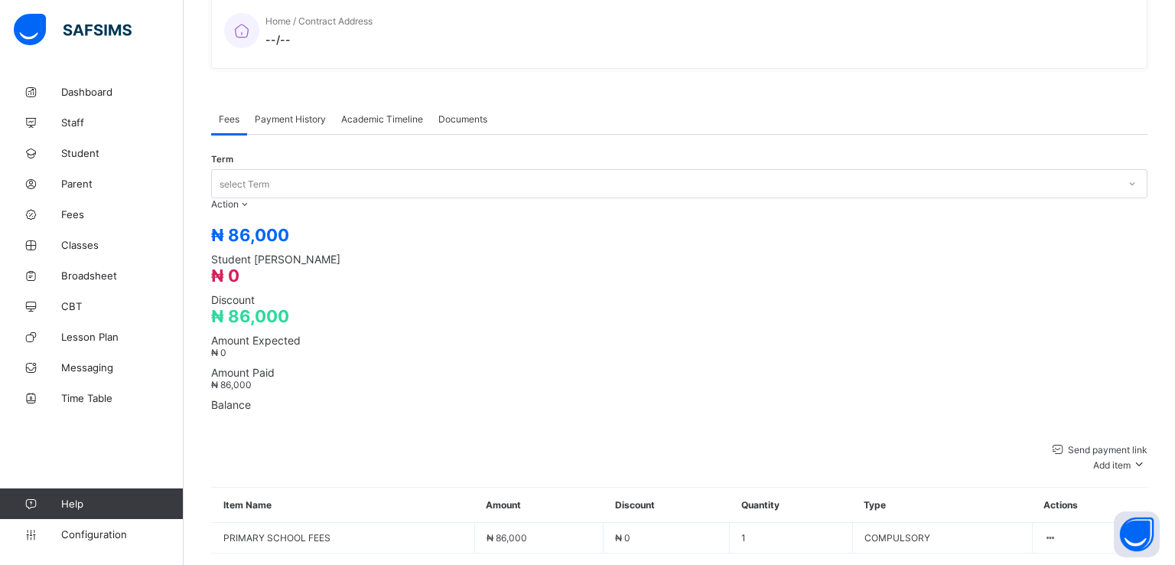
type input "*****"
type input "****"
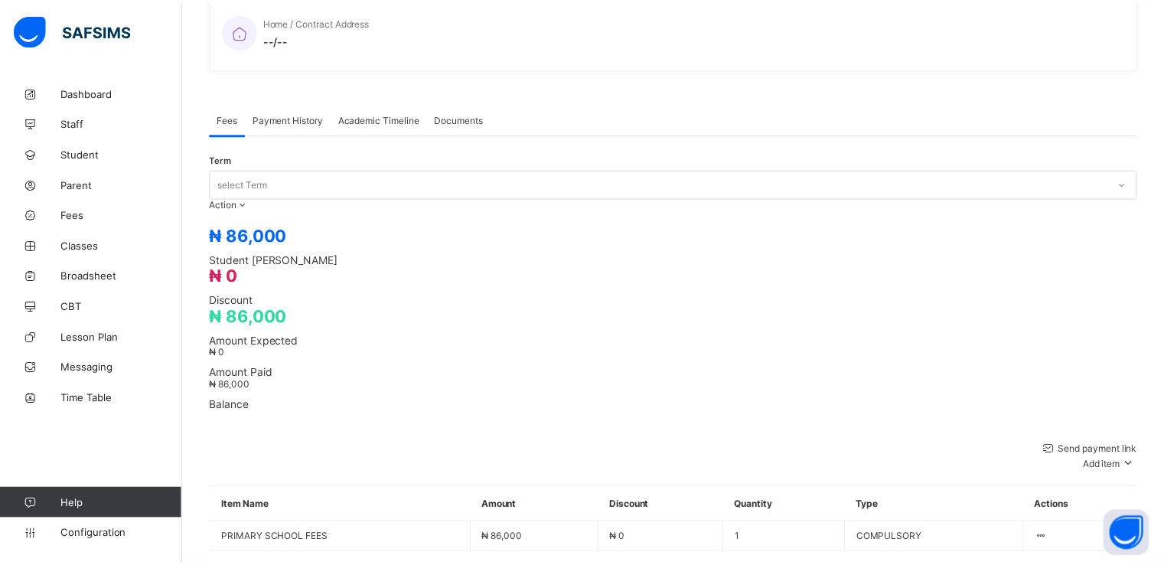
scroll to position [0, 0]
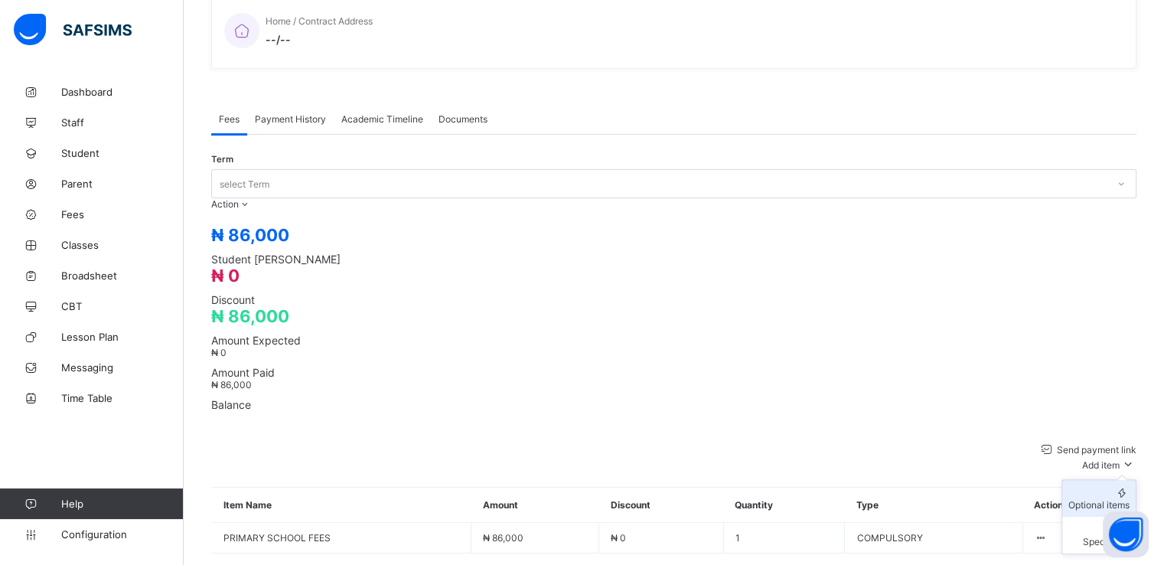
click at [1114, 499] on div "Optional items" at bounding box center [1098, 504] width 61 height 11
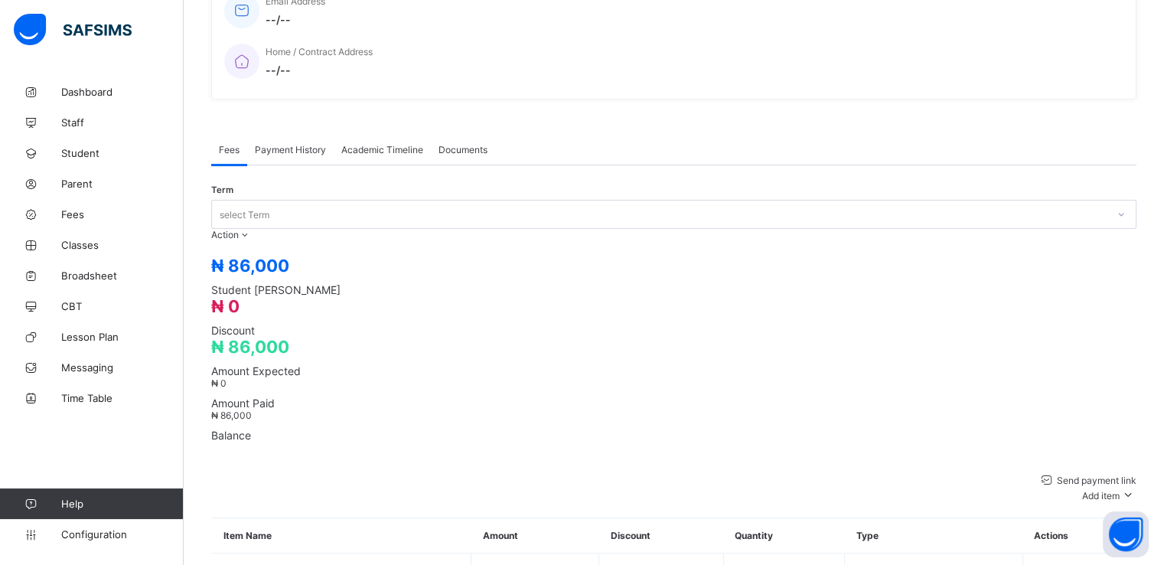
click at [282, 144] on span "Payment History" at bounding box center [290, 149] width 71 height 11
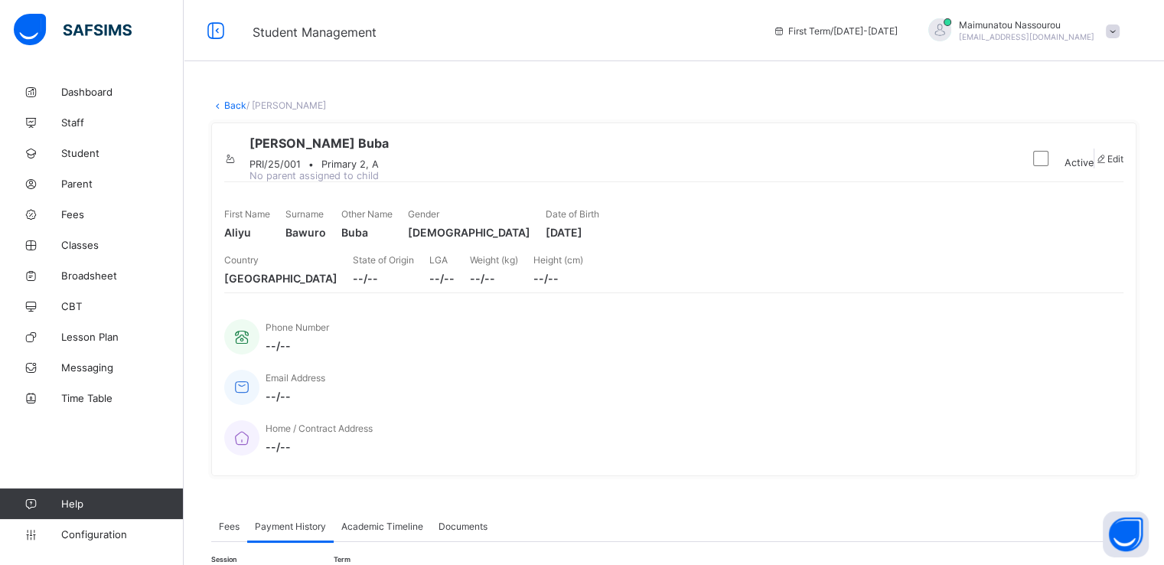
click at [233, 106] on link "Back" at bounding box center [235, 104] width 22 height 11
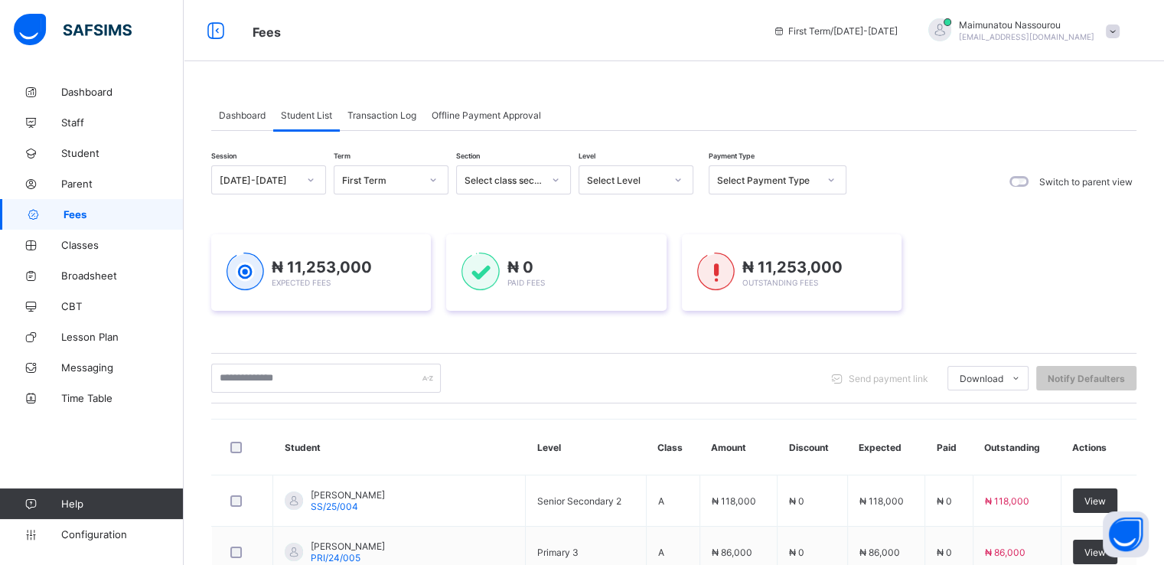
click at [239, 110] on span "Dashboard" at bounding box center [242, 114] width 47 height 11
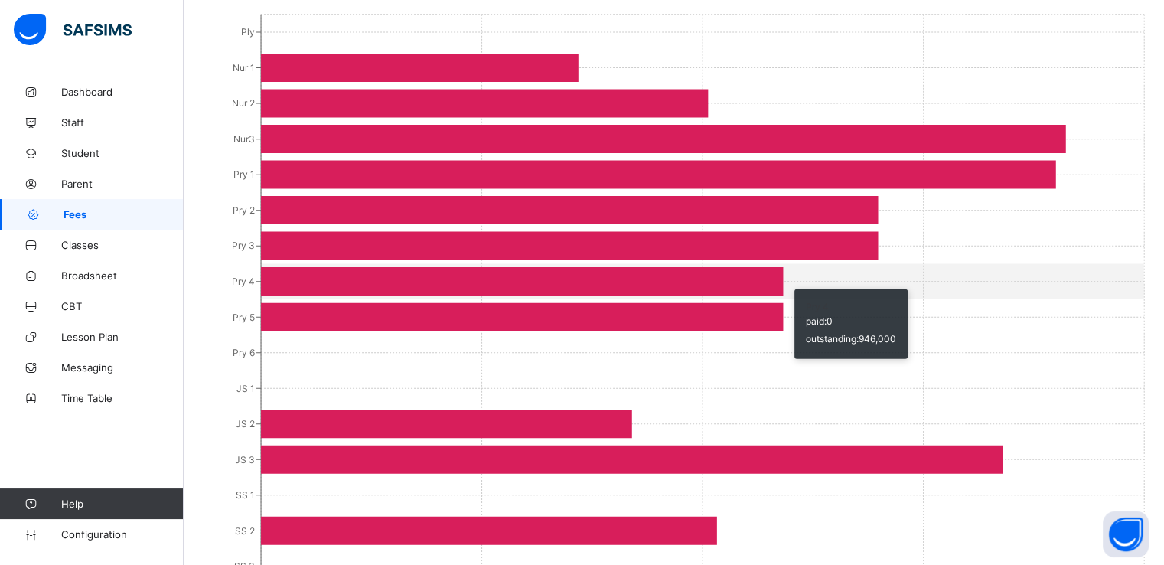
scroll to position [468, 0]
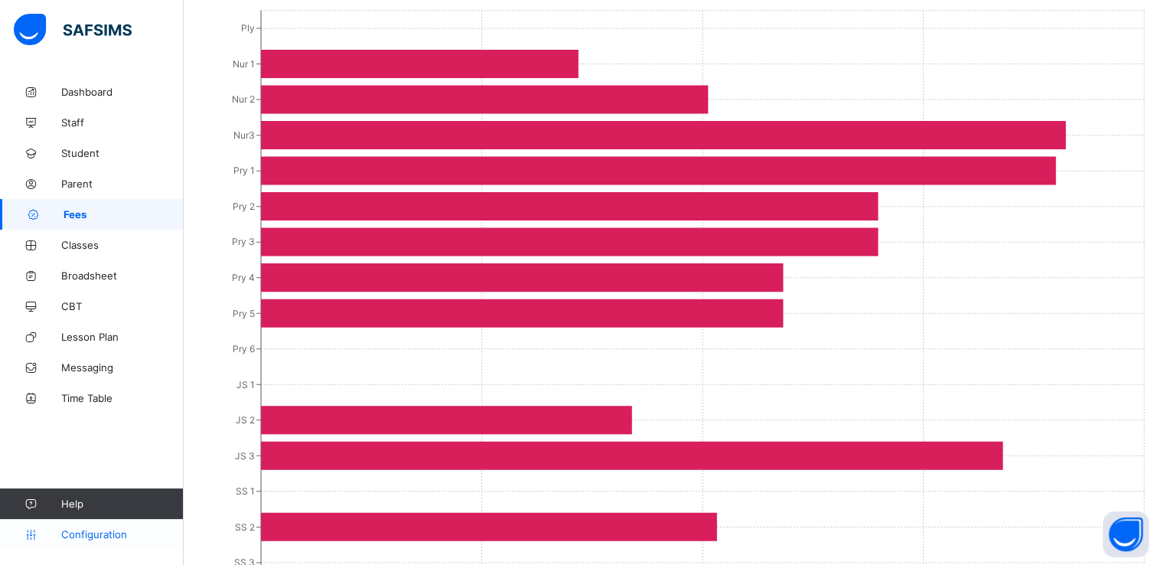
click at [76, 533] on span "Configuration" at bounding box center [122, 534] width 122 height 12
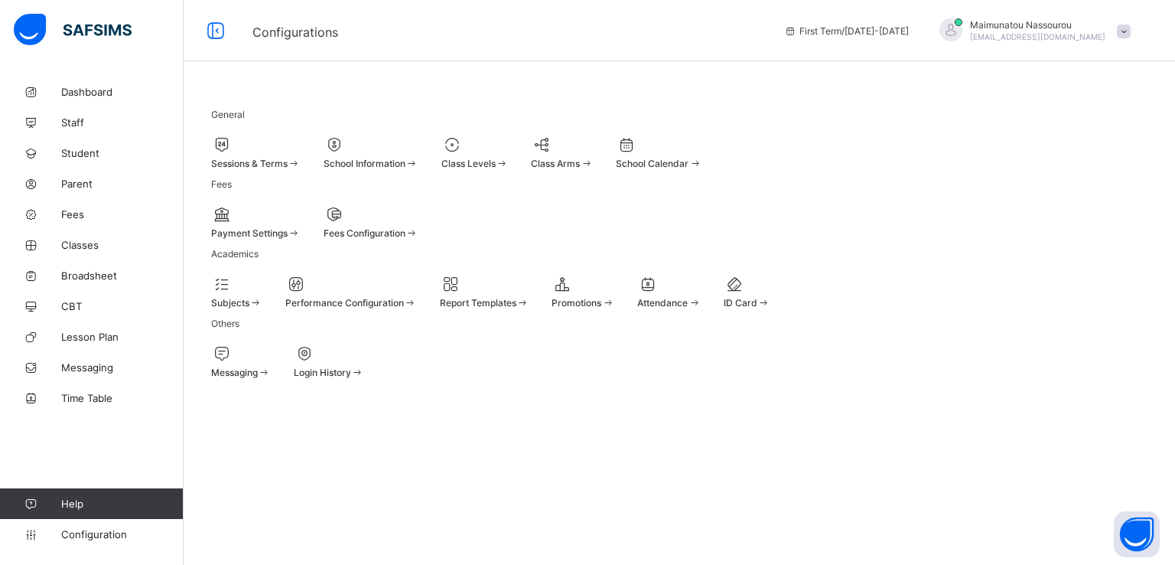
click at [272, 162] on span "Sessions & Terms" at bounding box center [249, 163] width 77 height 11
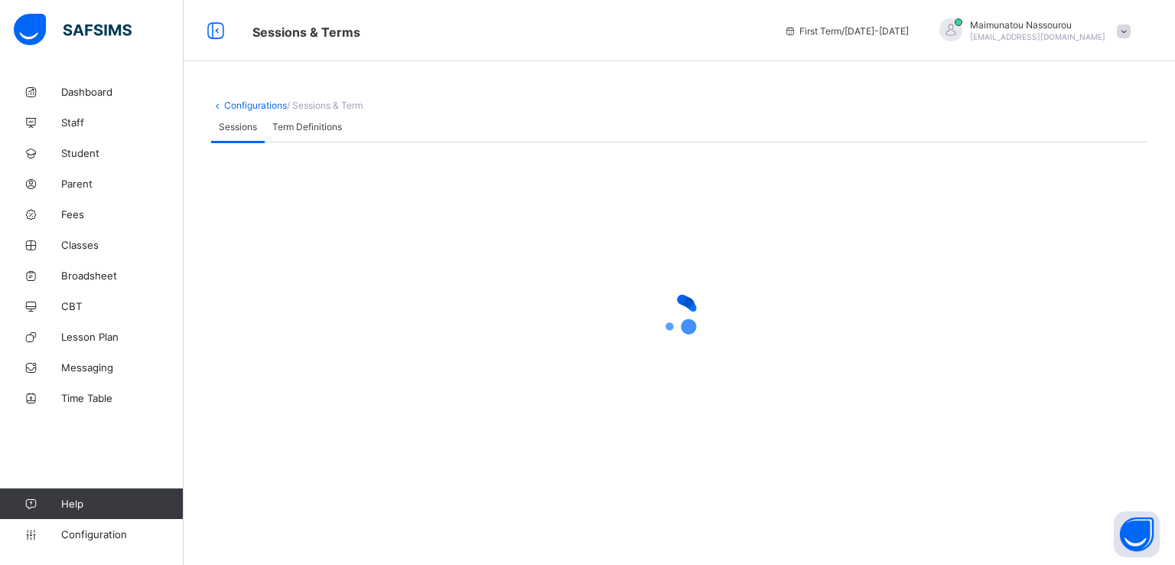
drag, startPoint x: 407, startPoint y: 268, endPoint x: 702, endPoint y: 175, distance: 308.8
click at [702, 175] on div "× Create Session Select session Select session Create Session" at bounding box center [679, 301] width 937 height 318
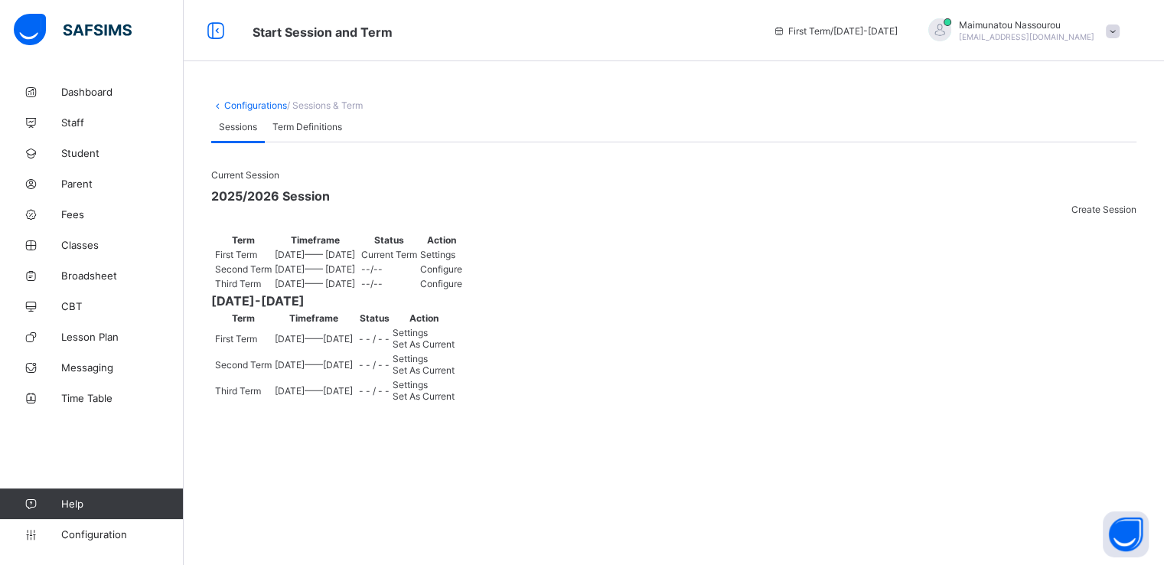
click at [455, 260] on span "Settings" at bounding box center [437, 254] width 35 height 11
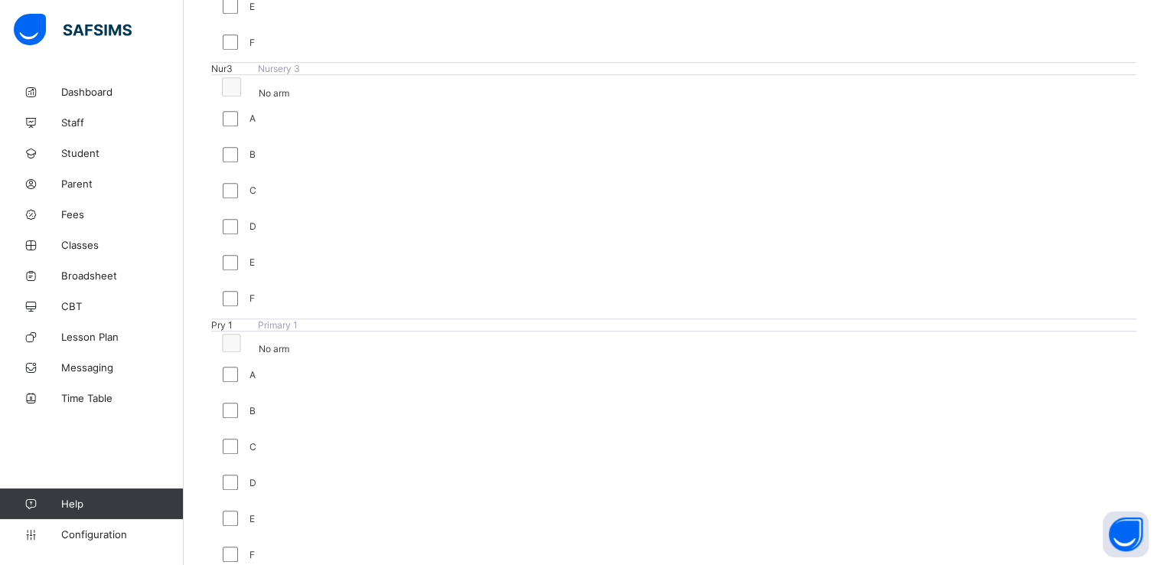
scroll to position [1179, 0]
click at [88, 243] on span "Classes" at bounding box center [122, 245] width 122 height 12
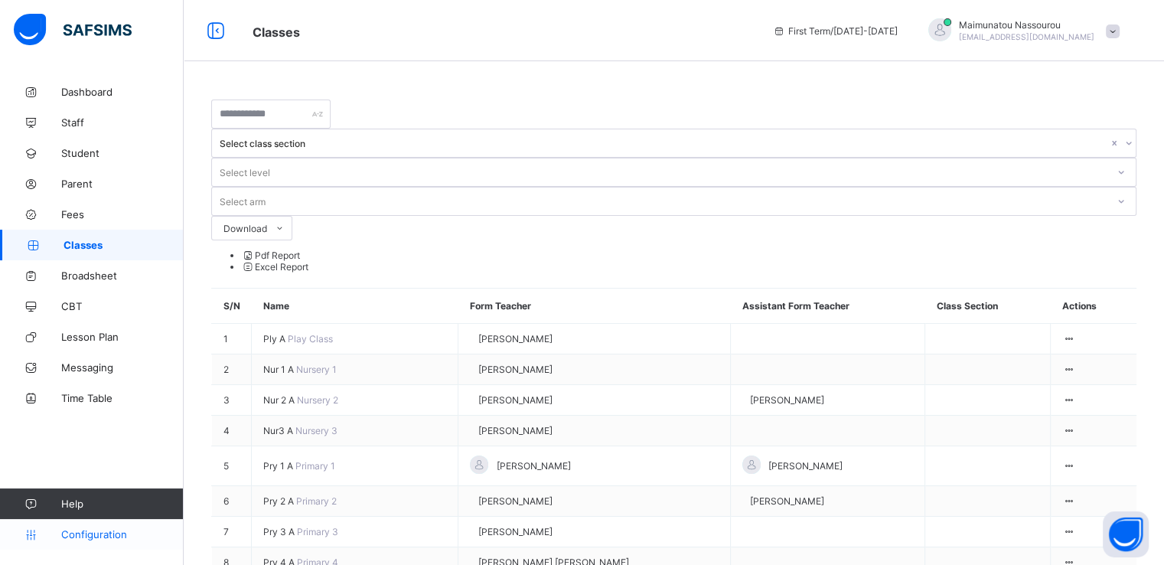
click at [109, 538] on span "Configuration" at bounding box center [122, 534] width 122 height 12
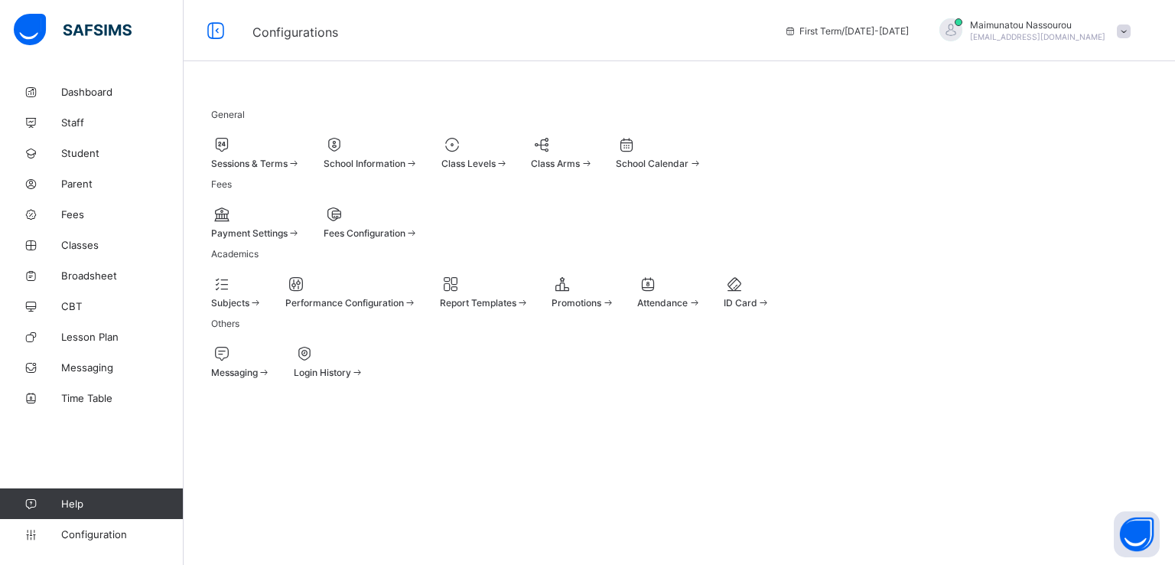
click at [496, 163] on span "Class Levels" at bounding box center [469, 163] width 54 height 11
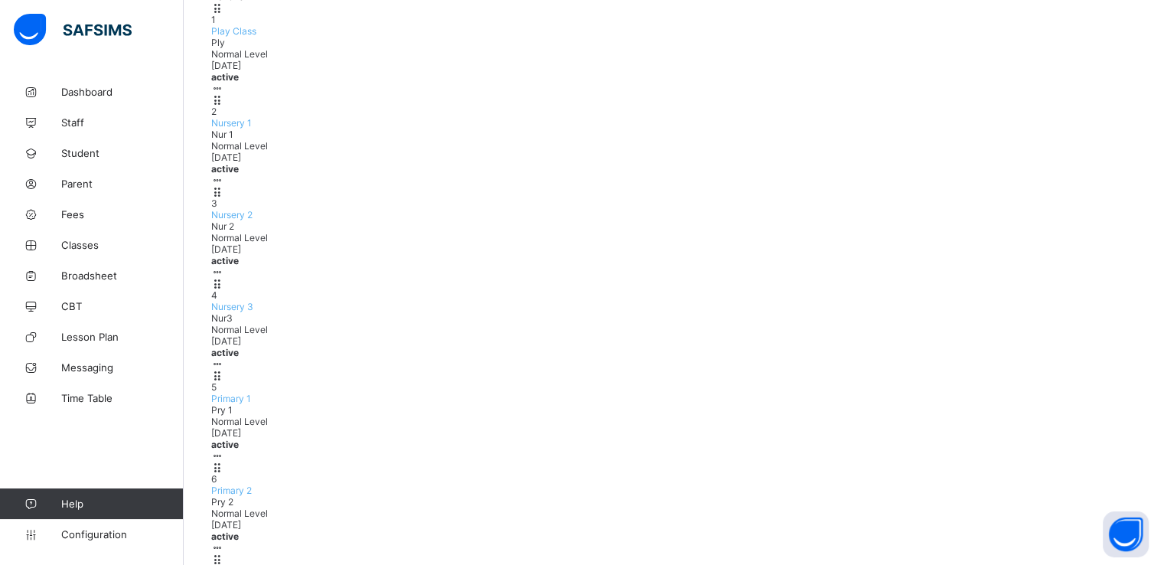
scroll to position [248, 0]
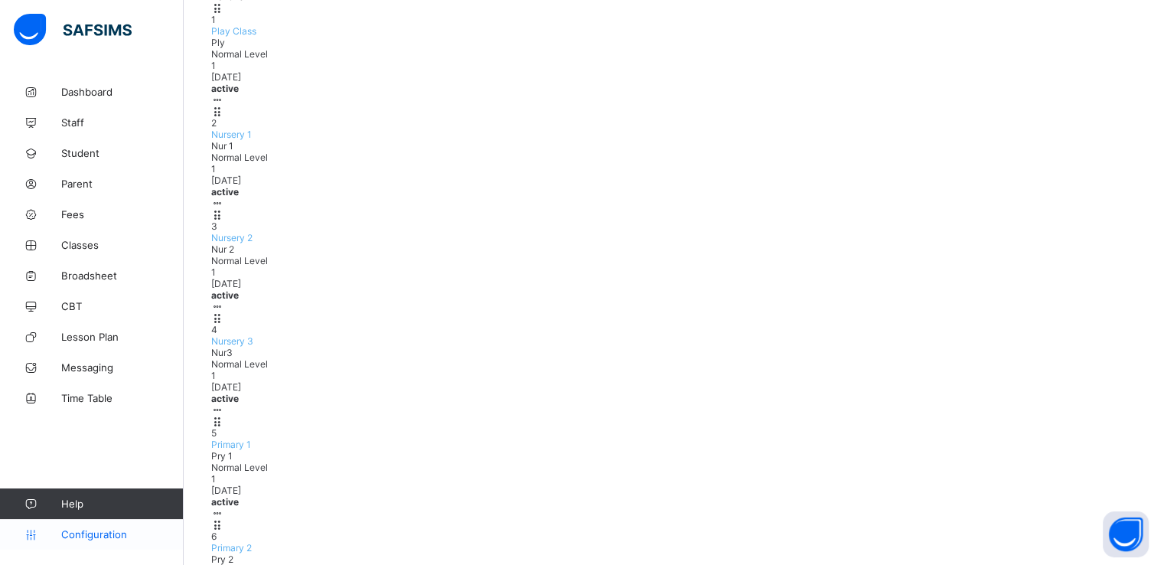
click at [67, 524] on link "Configuration" at bounding box center [91, 534] width 183 height 31
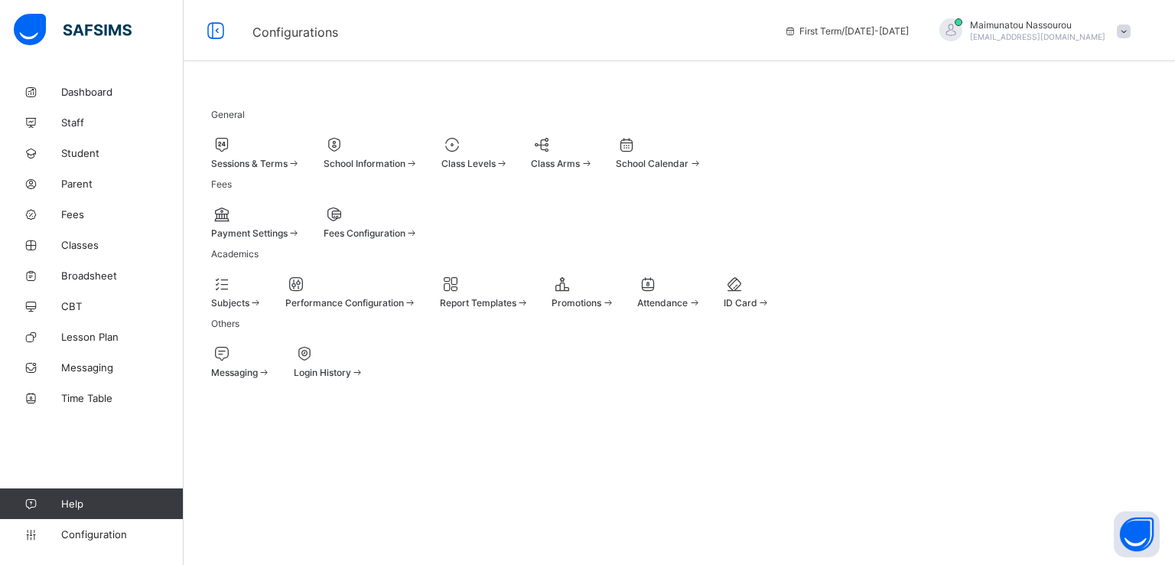
click at [264, 158] on span "Sessions & Terms" at bounding box center [249, 163] width 77 height 11
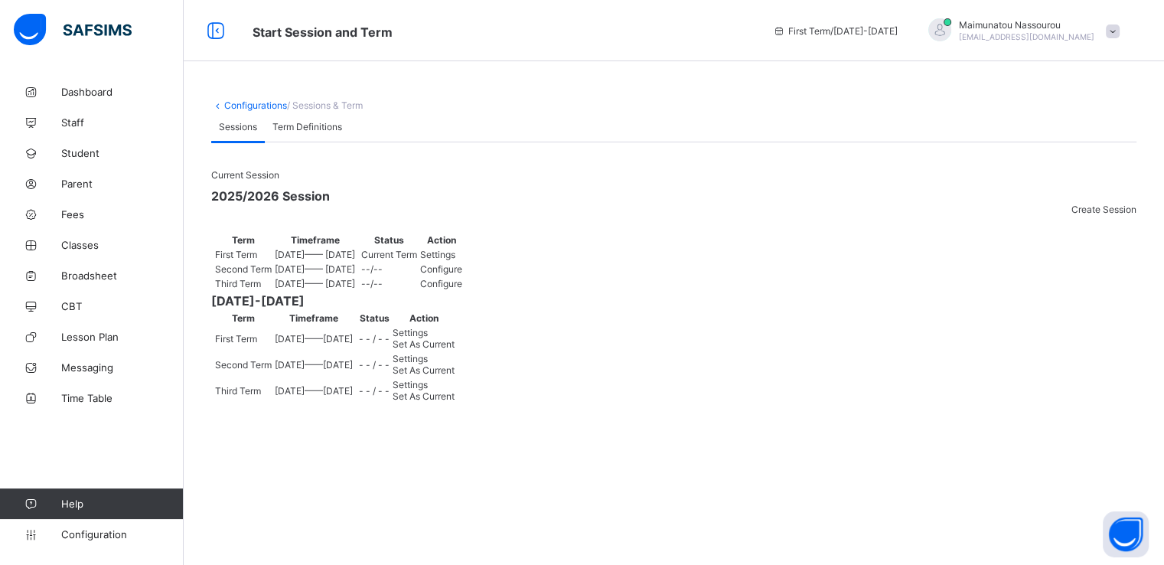
click at [455, 260] on span "Settings" at bounding box center [437, 254] width 35 height 11
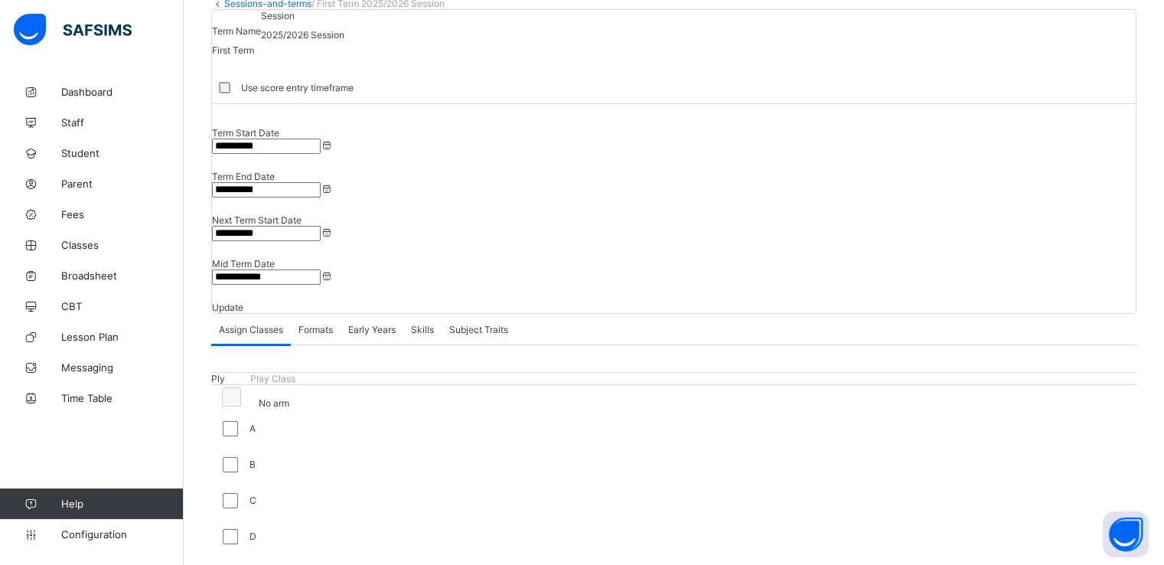
scroll to position [55, 0]
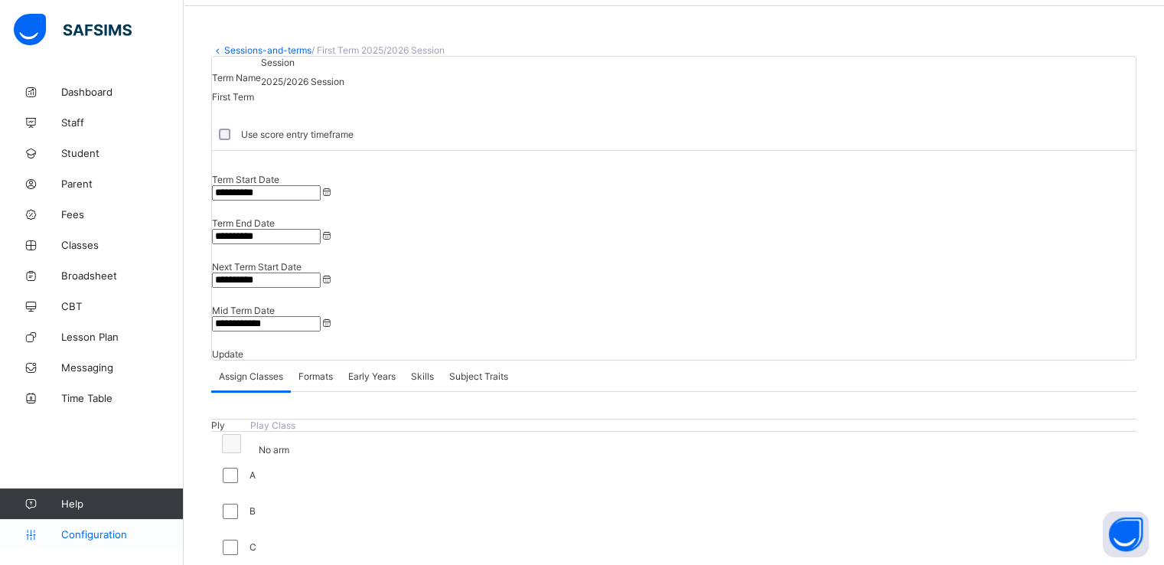
click at [82, 536] on span "Configuration" at bounding box center [122, 534] width 122 height 12
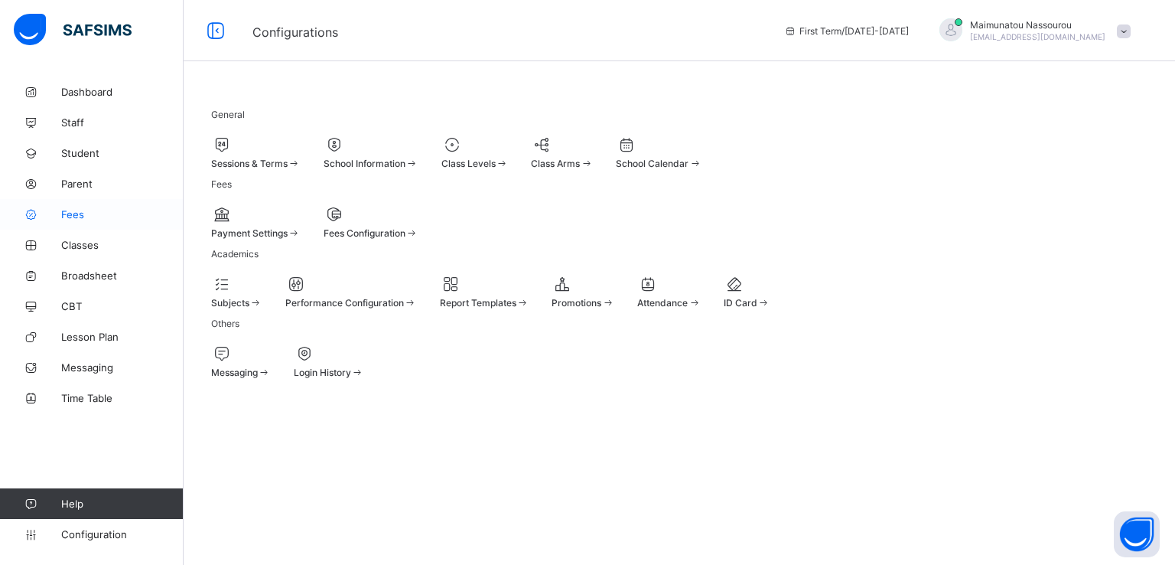
click at [61, 216] on span "Fees" at bounding box center [122, 214] width 122 height 12
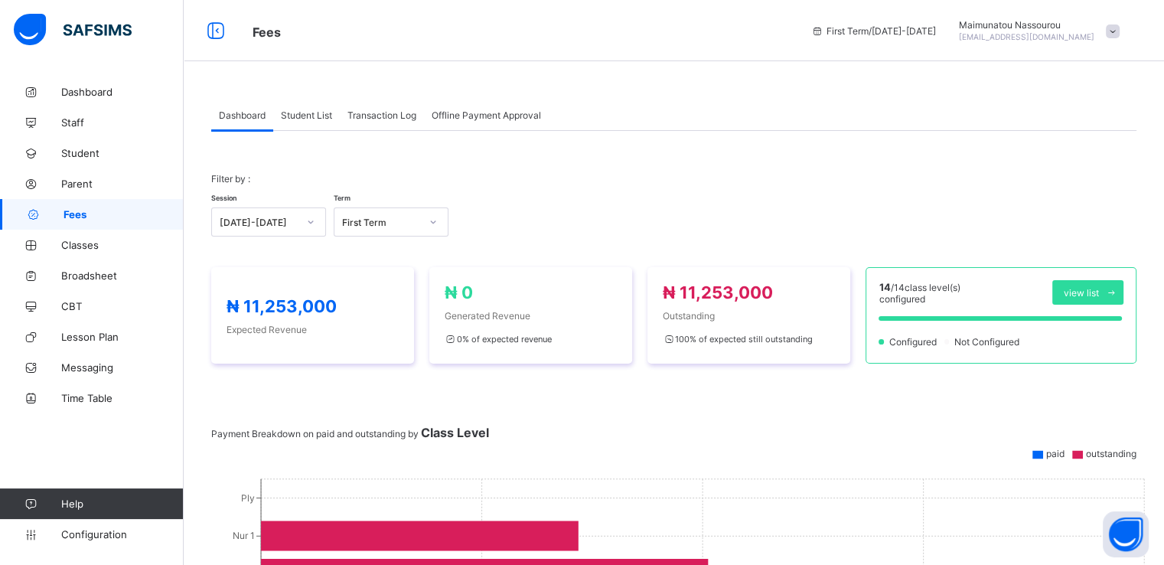
click at [302, 111] on span "Student List" at bounding box center [306, 114] width 51 height 11
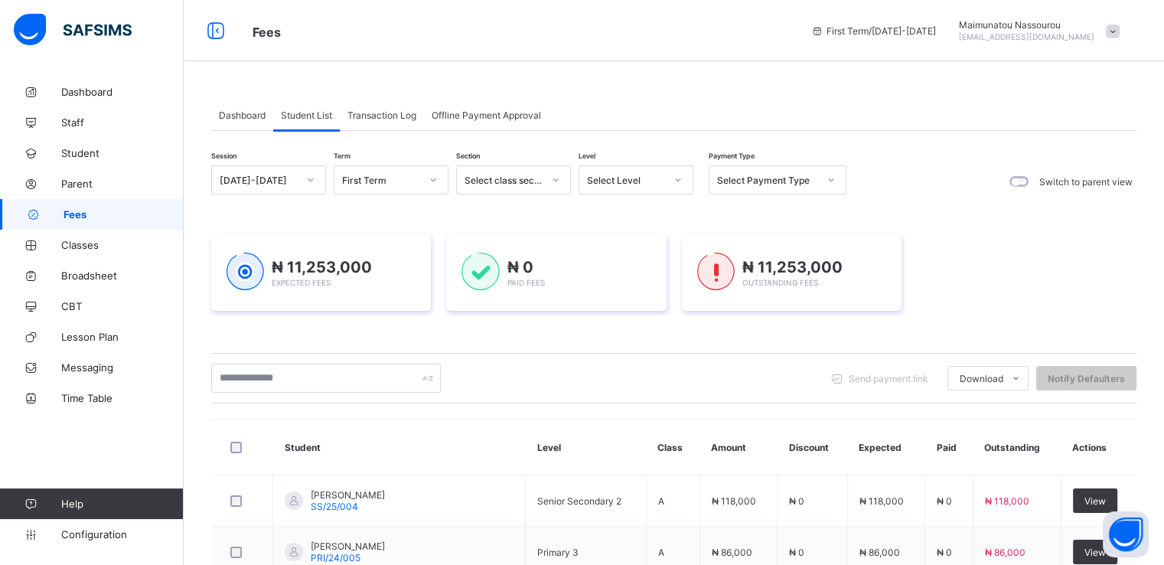
click at [362, 121] on div "Transaction Log" at bounding box center [382, 114] width 84 height 31
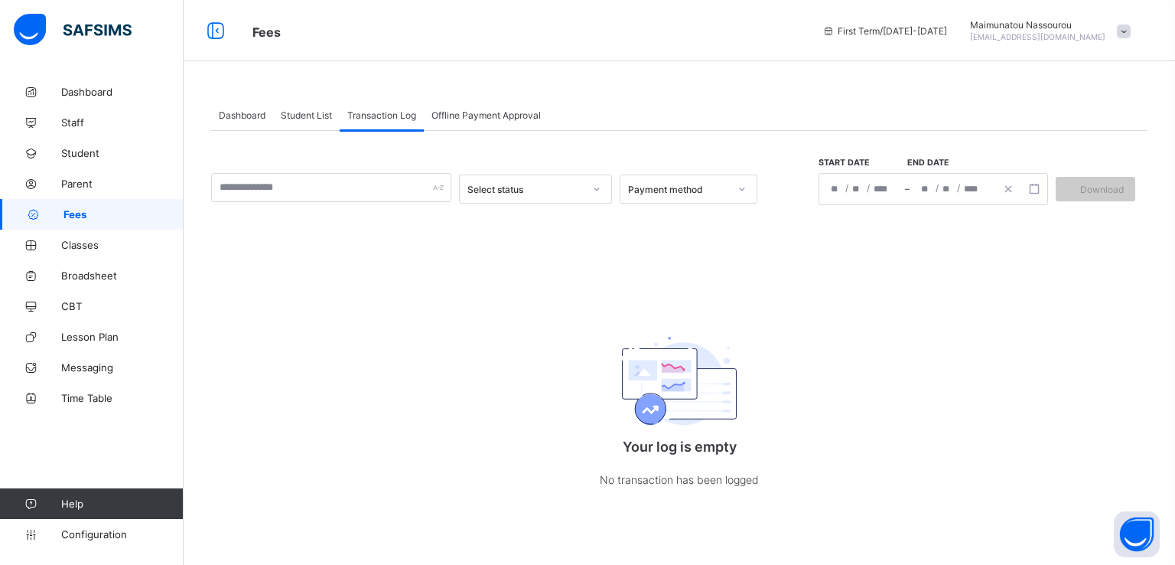
click at [490, 119] on span "Offline Payment Approval" at bounding box center [486, 114] width 109 height 11
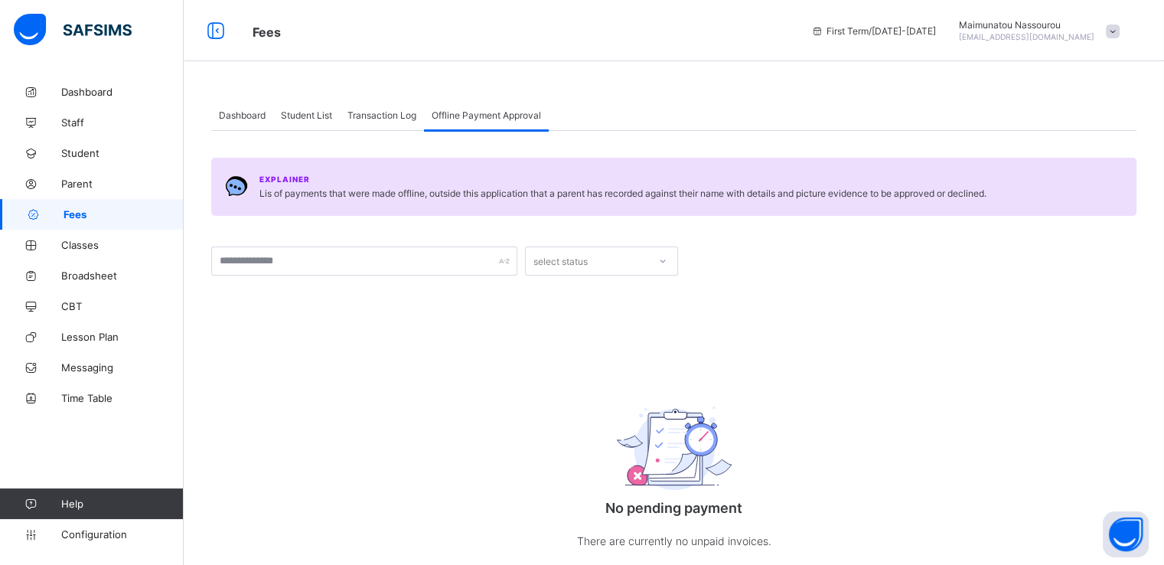
click at [368, 112] on span "Transaction Log" at bounding box center [381, 114] width 69 height 11
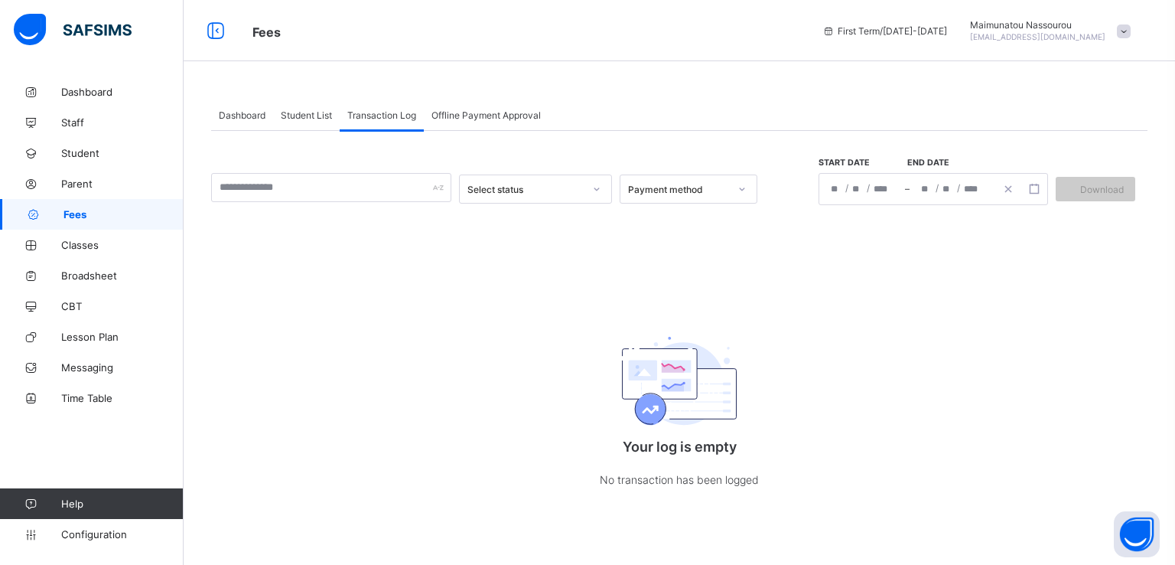
click at [312, 111] on span "Student List" at bounding box center [306, 114] width 51 height 11
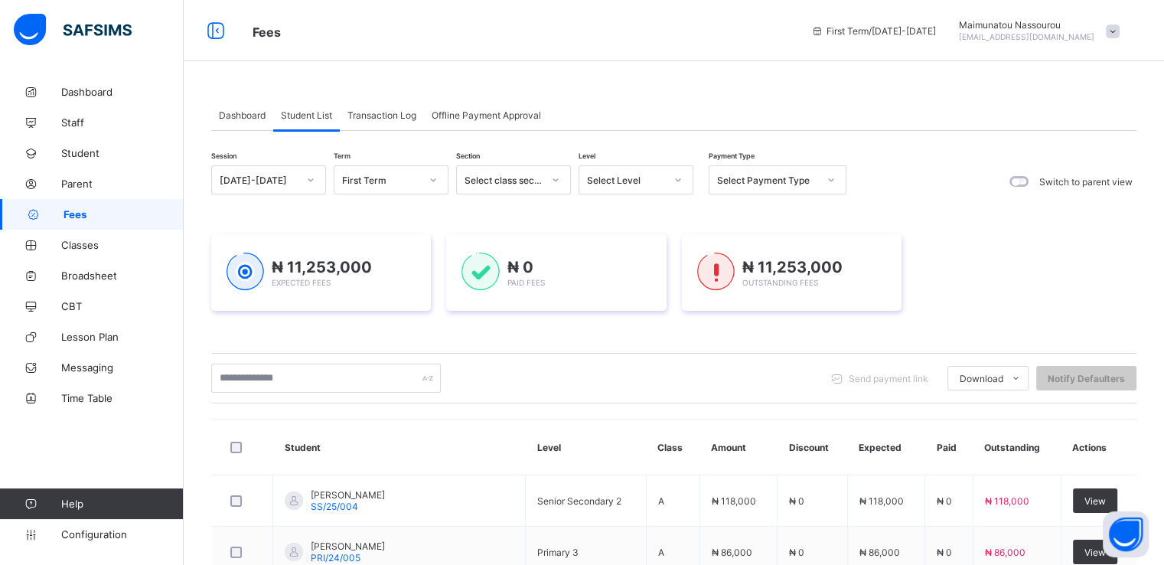
click at [233, 109] on span "Dashboard" at bounding box center [242, 114] width 47 height 11
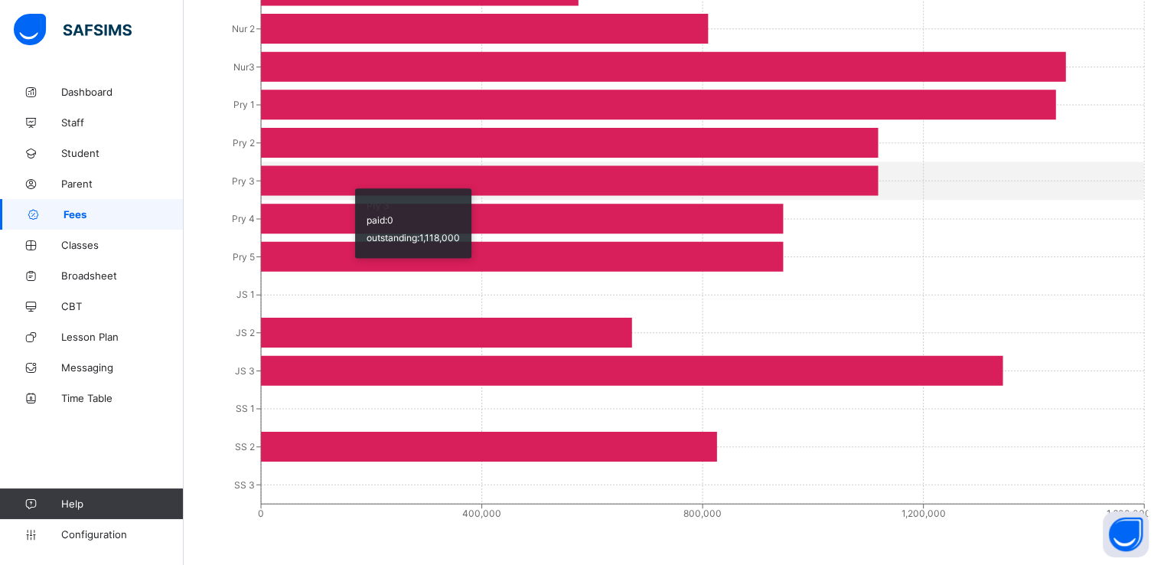
scroll to position [548, 0]
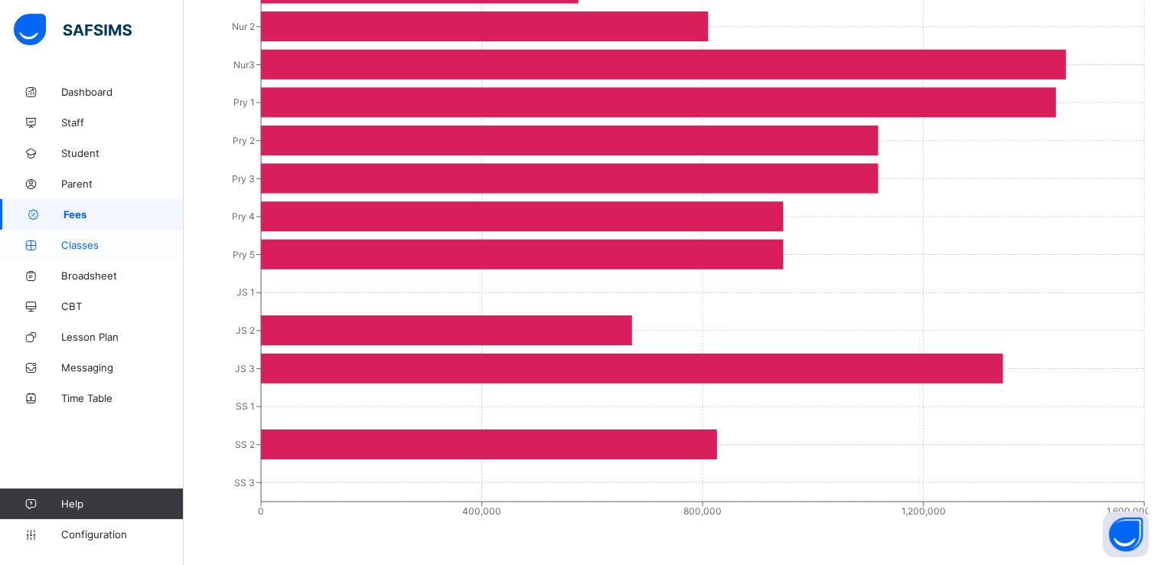
click at [80, 253] on link "Classes" at bounding box center [92, 245] width 184 height 31
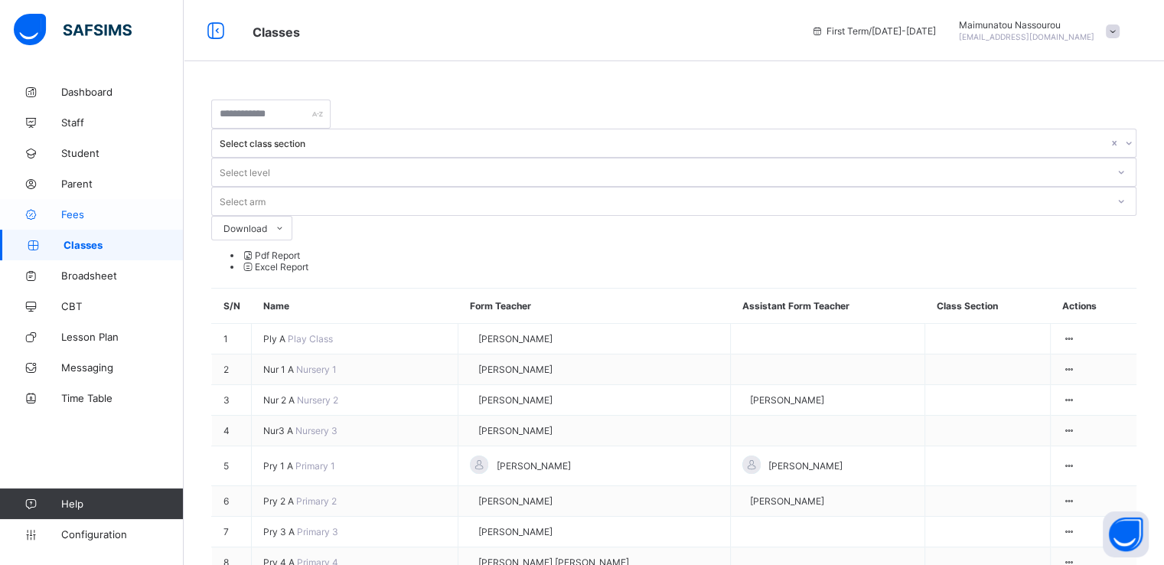
click at [77, 217] on span "Fees" at bounding box center [122, 214] width 122 height 12
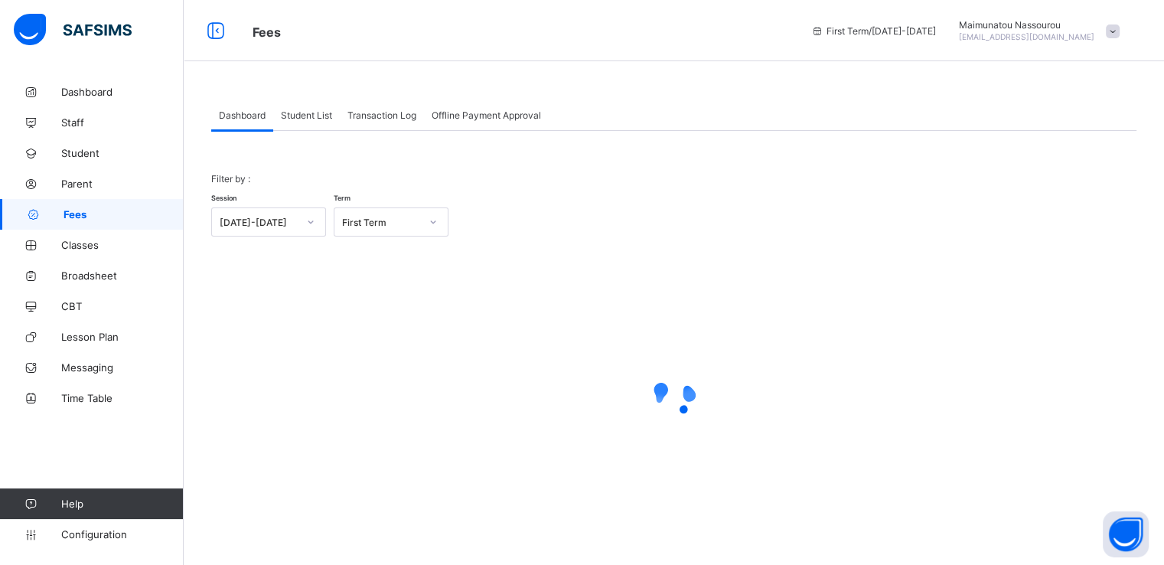
click at [310, 115] on span "Student List" at bounding box center [306, 114] width 51 height 11
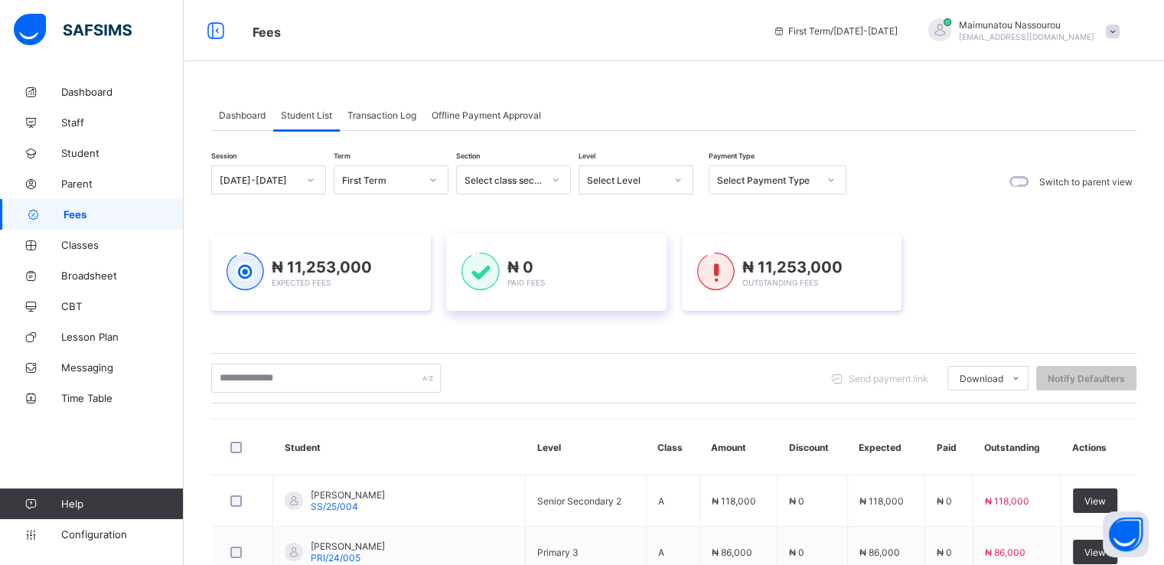
scroll to position [41, 0]
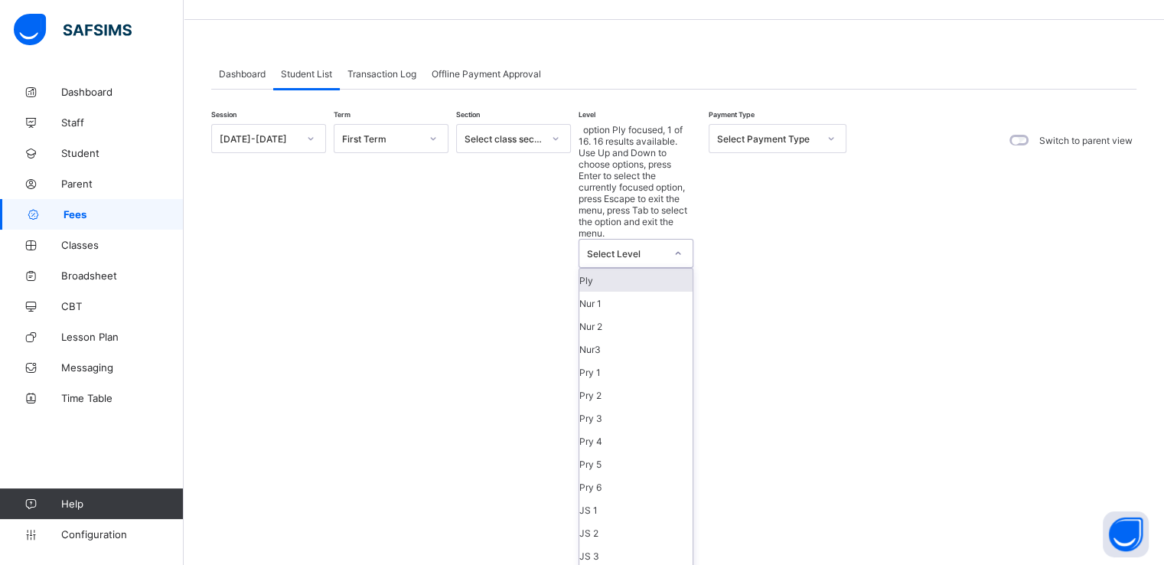
click at [659, 239] on div "Select Level" at bounding box center [636, 253] width 115 height 29
click at [605, 360] on div "Pry 1" at bounding box center [635, 371] width 113 height 23
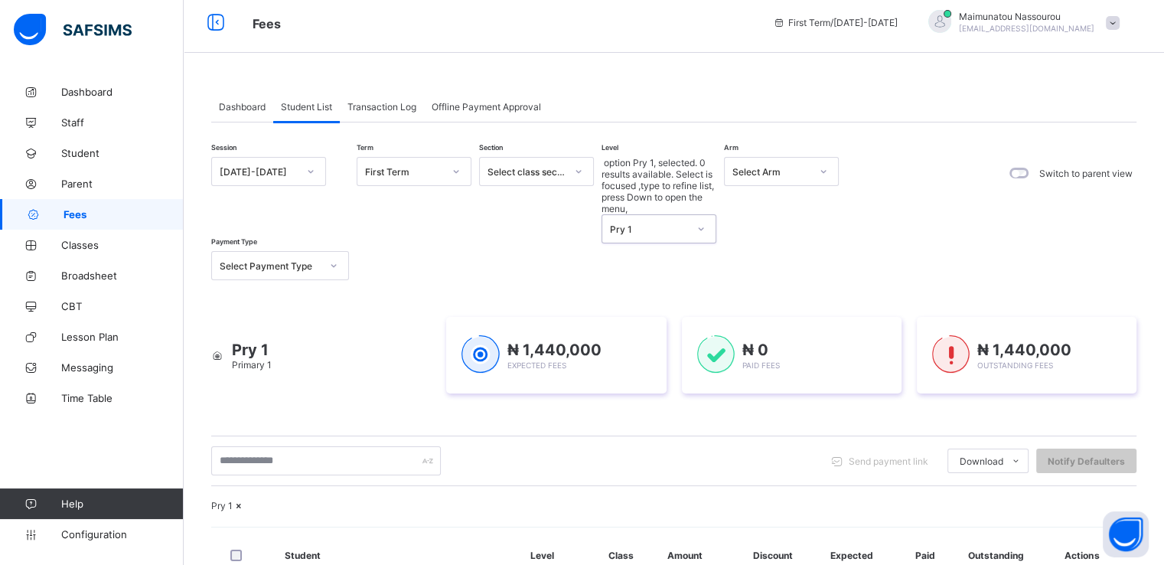
scroll to position [2, 0]
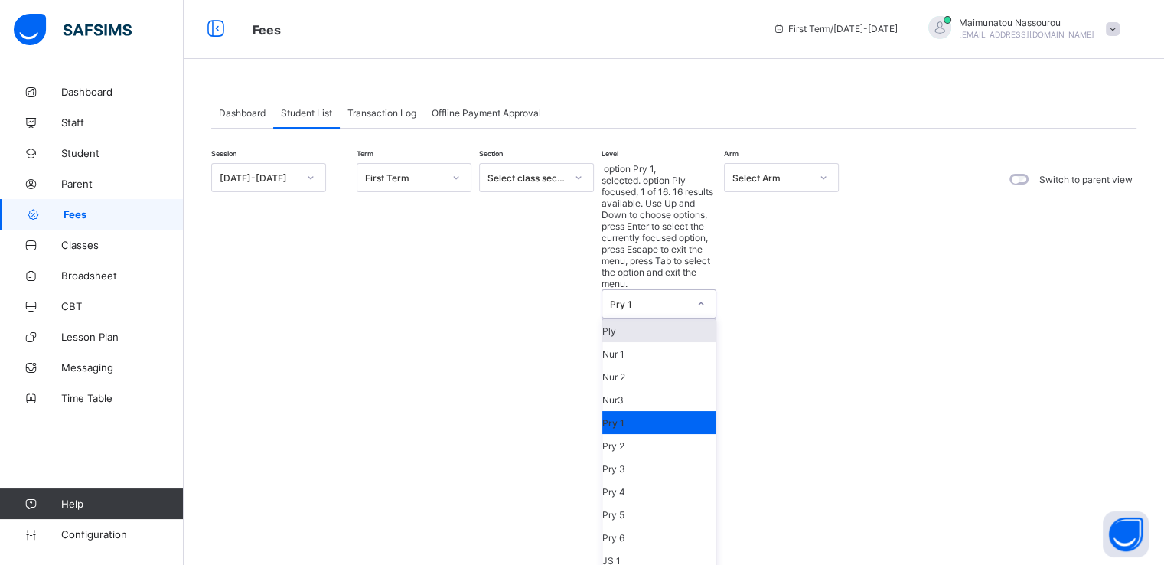
click at [656, 298] on div "Pry 1" at bounding box center [649, 303] width 78 height 11
click at [623, 434] on div "Pry 2" at bounding box center [658, 445] width 113 height 23
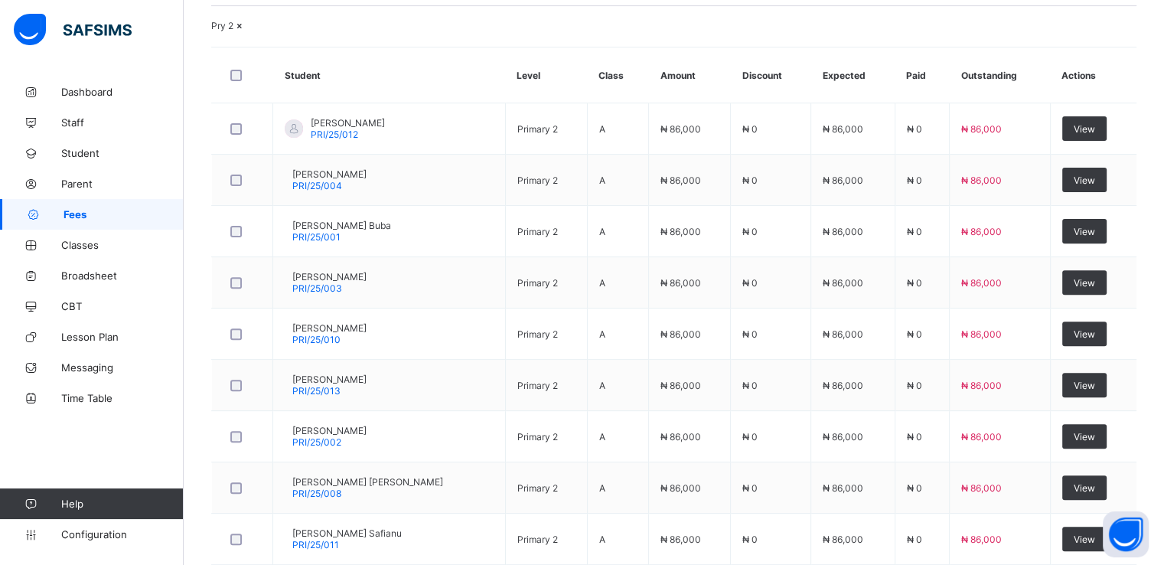
scroll to position [487, 0]
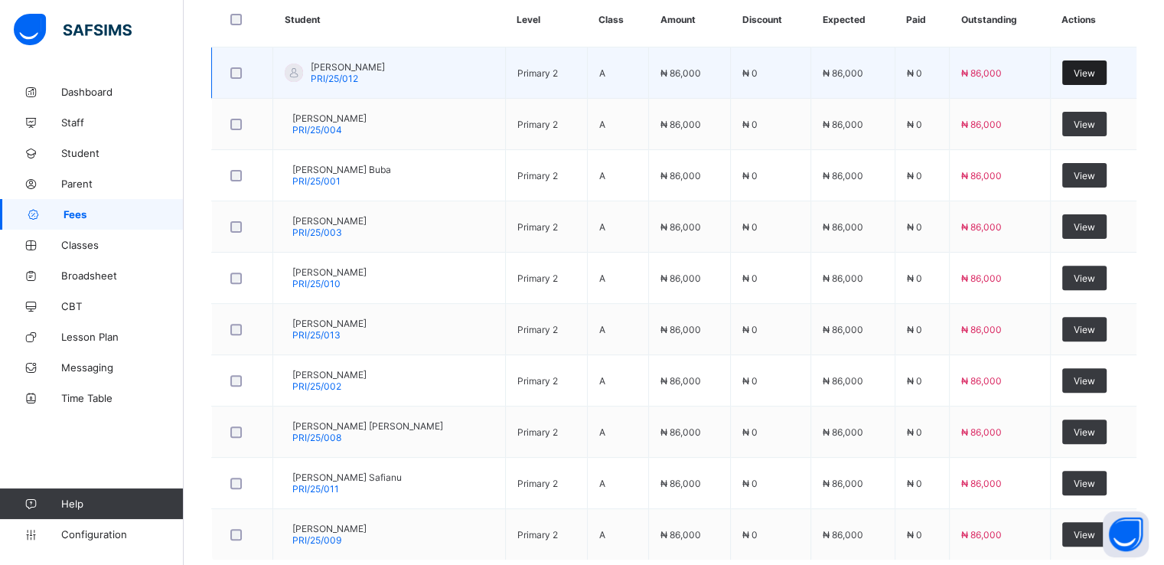
click at [1092, 79] on span "View" at bounding box center [1084, 72] width 21 height 11
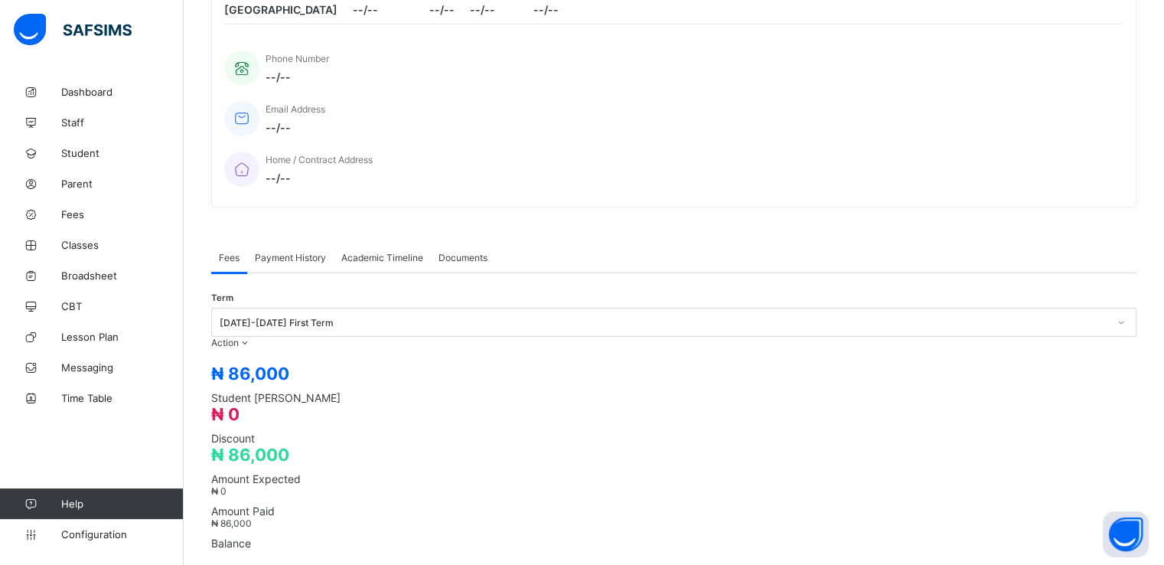
scroll to position [407, 0]
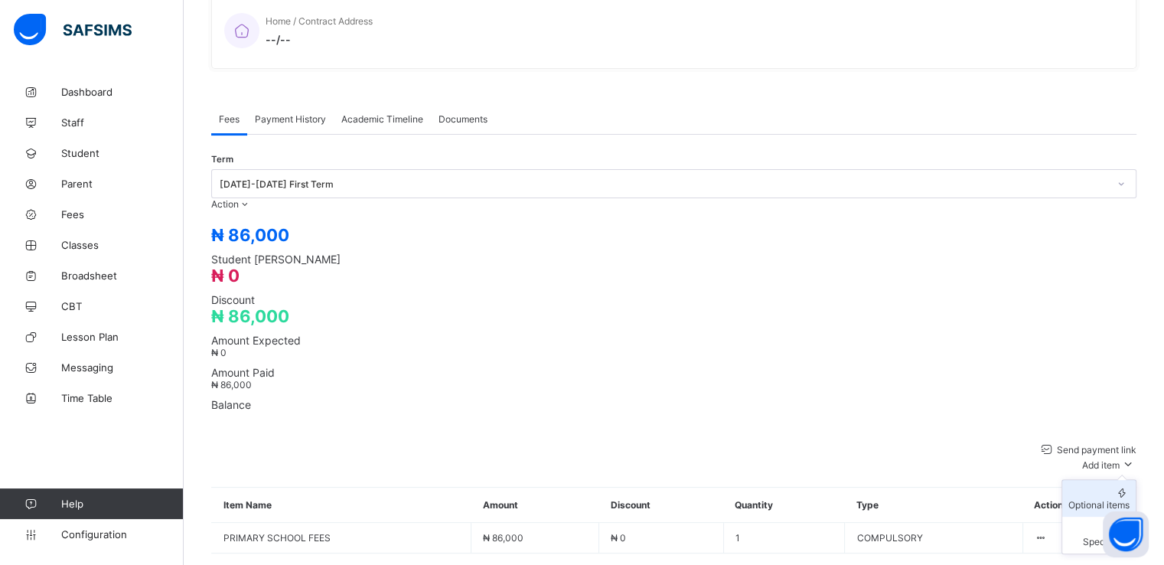
click at [1108, 499] on div "Optional items" at bounding box center [1098, 504] width 61 height 11
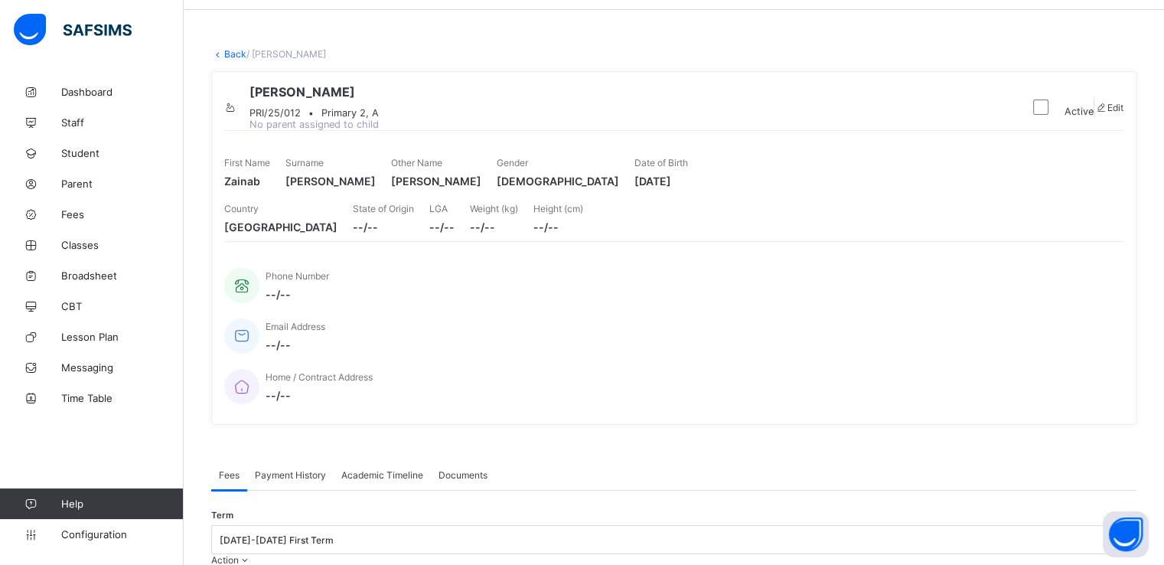
scroll to position [0, 0]
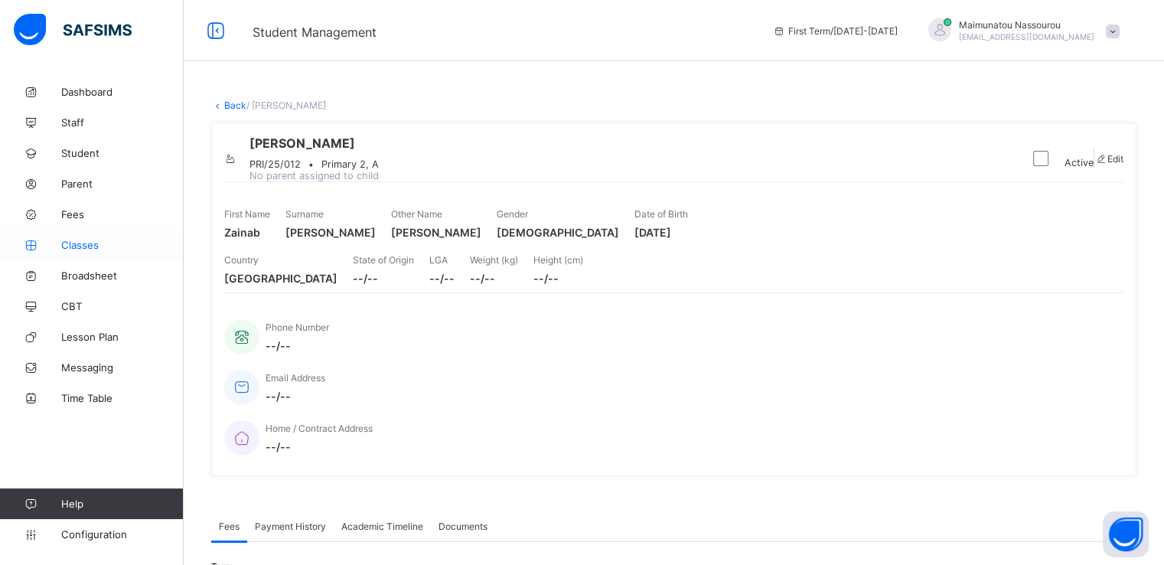
click at [84, 250] on span "Classes" at bounding box center [122, 245] width 122 height 12
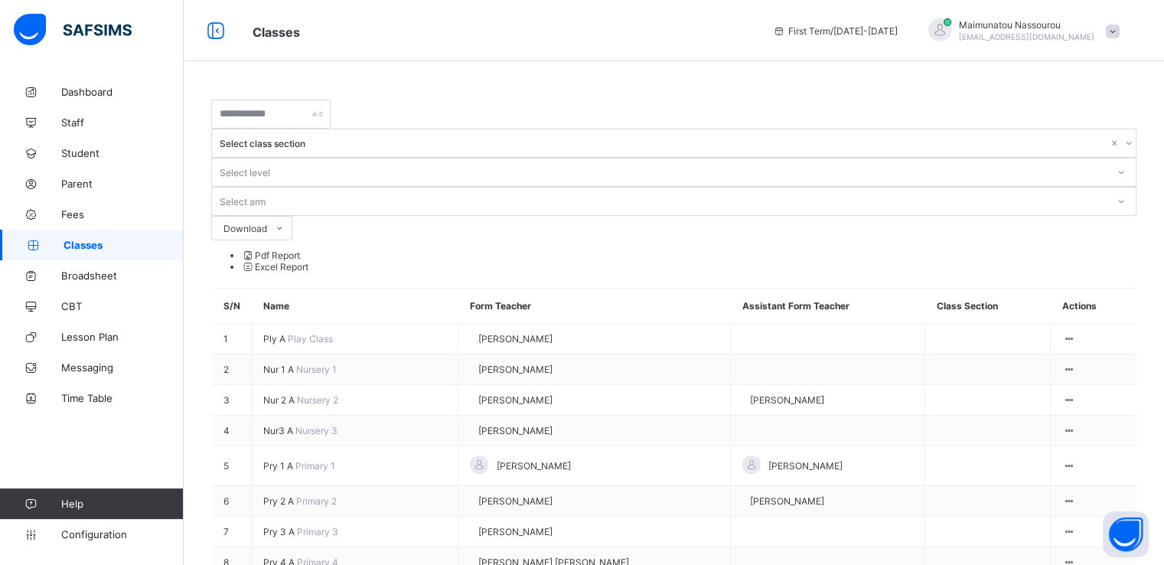
click at [731, 486] on td "Josephine Ezike" at bounding box center [828, 501] width 194 height 31
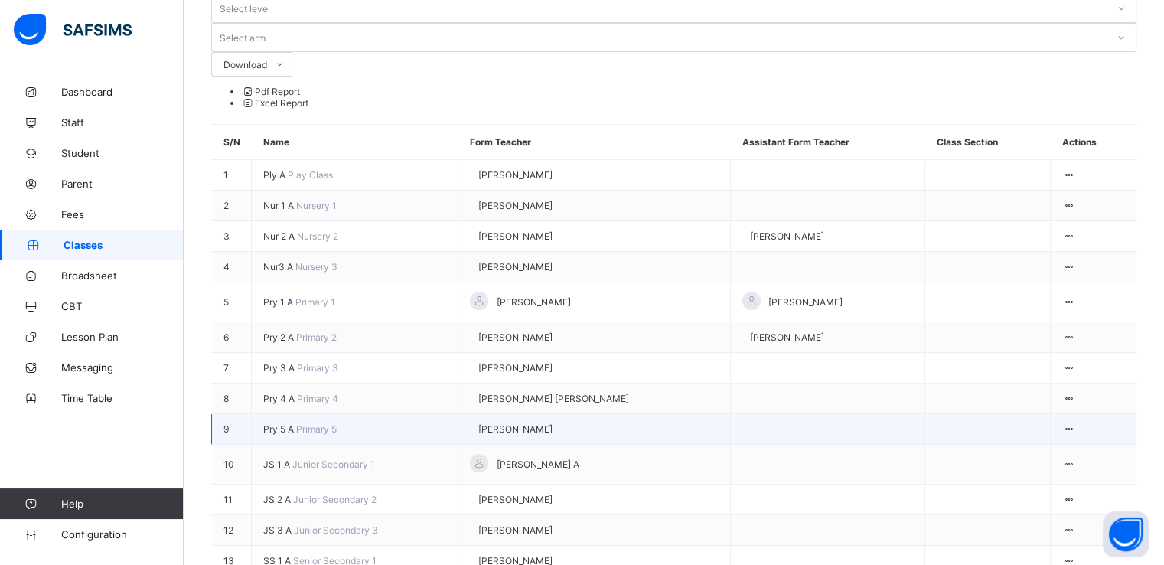
scroll to position [161, 0]
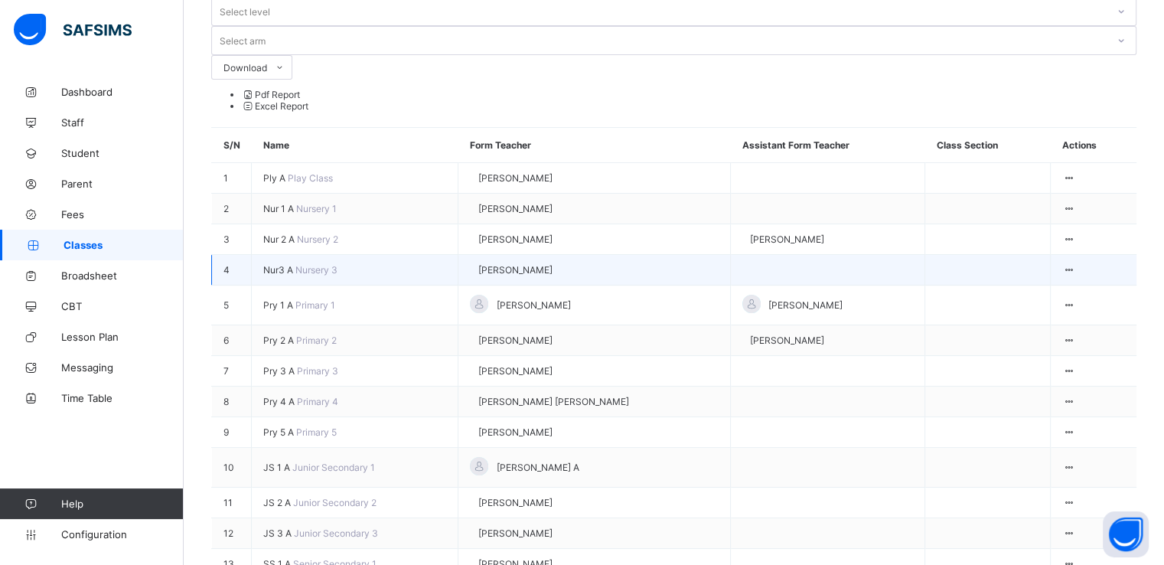
click at [275, 264] on span "Nur3 A" at bounding box center [279, 269] width 32 height 11
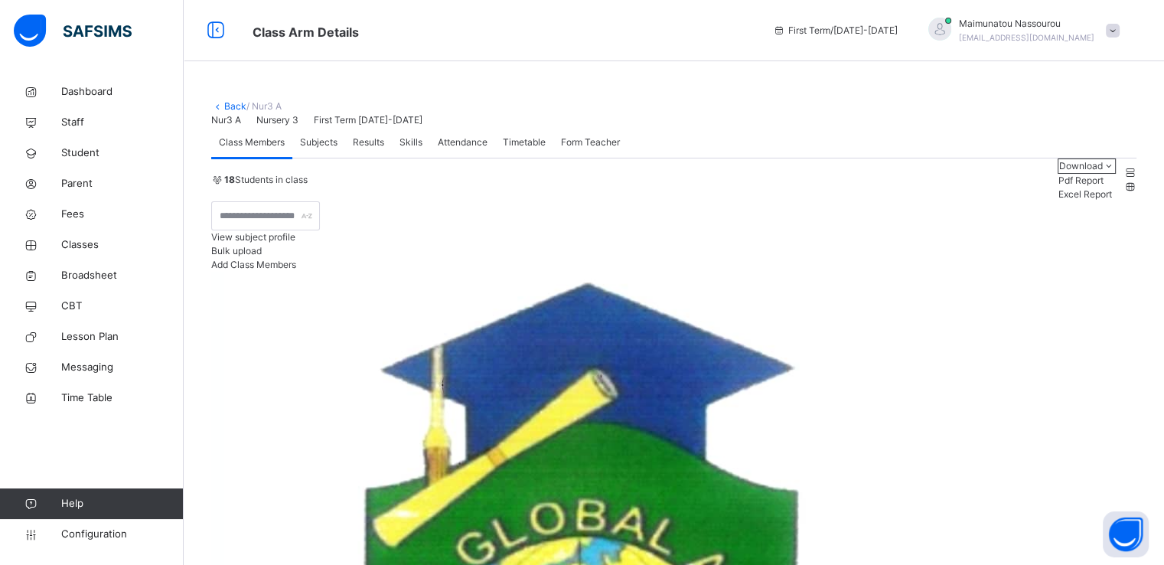
click at [325, 149] on span "Subjects" at bounding box center [318, 142] width 37 height 14
click at [231, 106] on link "Back" at bounding box center [235, 105] width 22 height 11
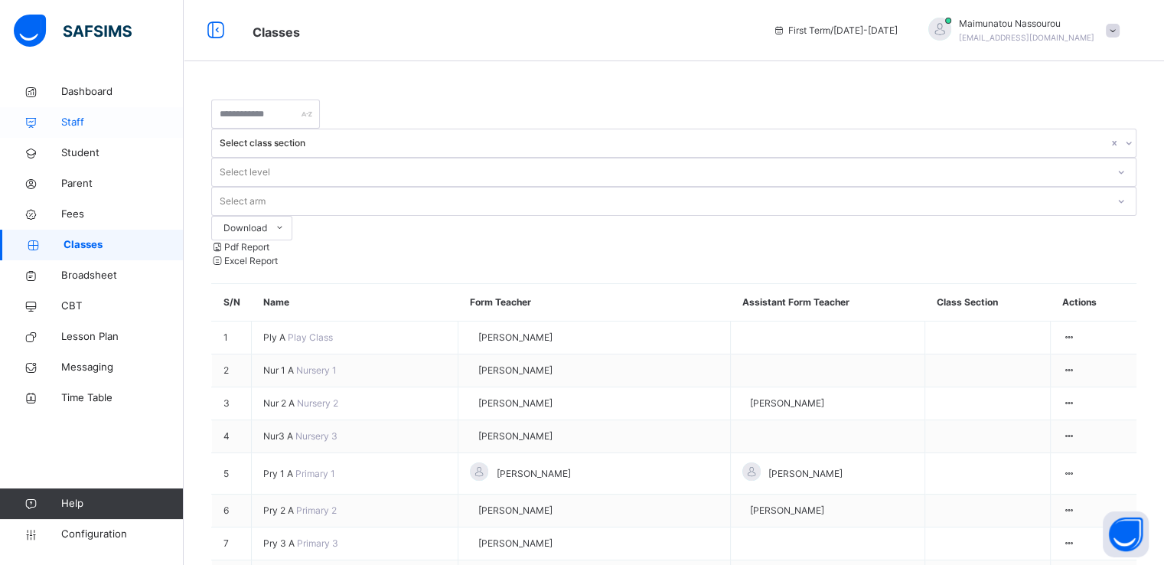
click at [75, 122] on span "Staff" at bounding box center [122, 122] width 122 height 15
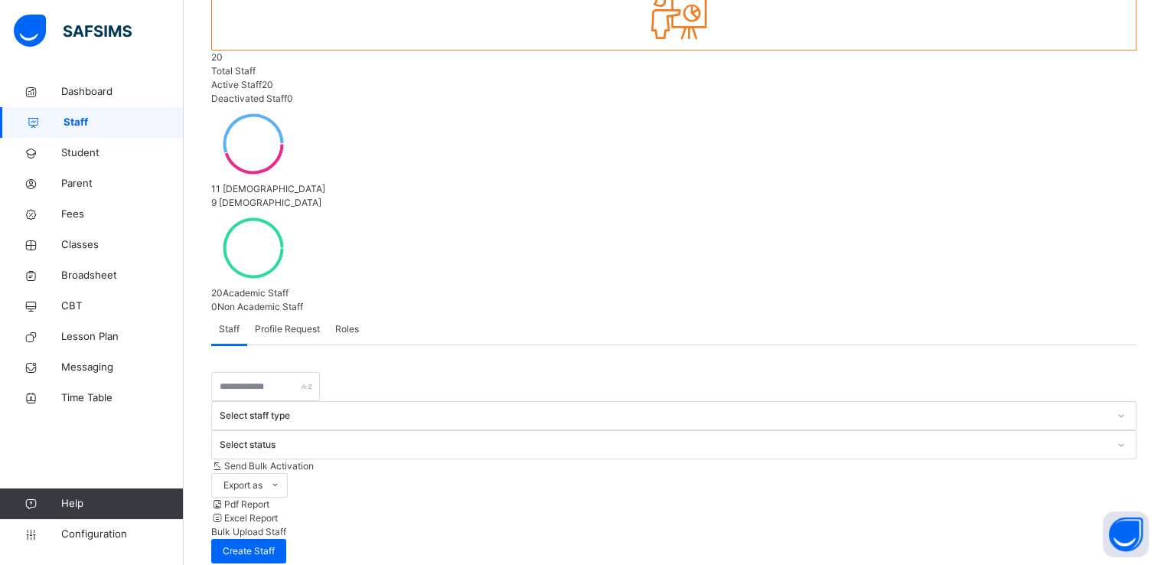
scroll to position [147, 0]
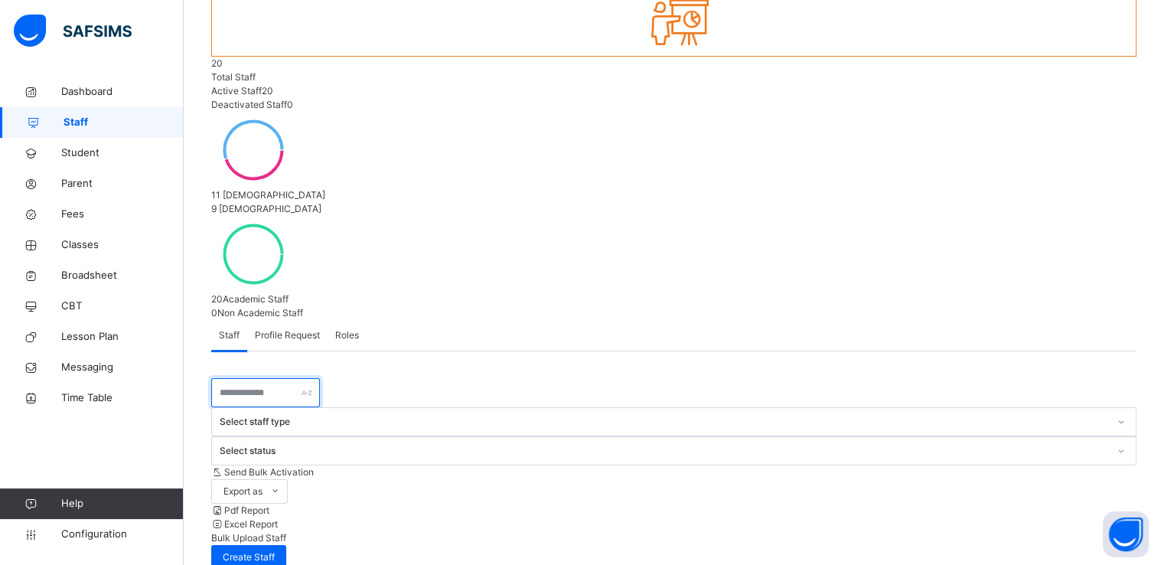
click at [290, 378] on input "text" at bounding box center [265, 392] width 109 height 29
